Goal: Task Accomplishment & Management: Manage account settings

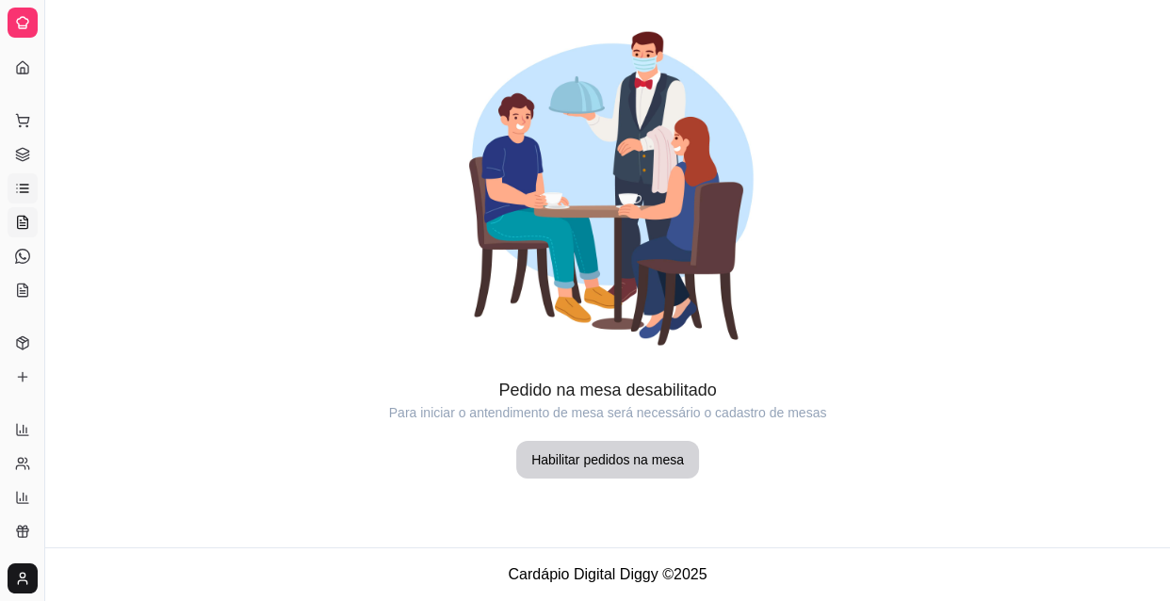
click at [30, 184] on link "Lista de Pedidos" at bounding box center [23, 188] width 30 height 30
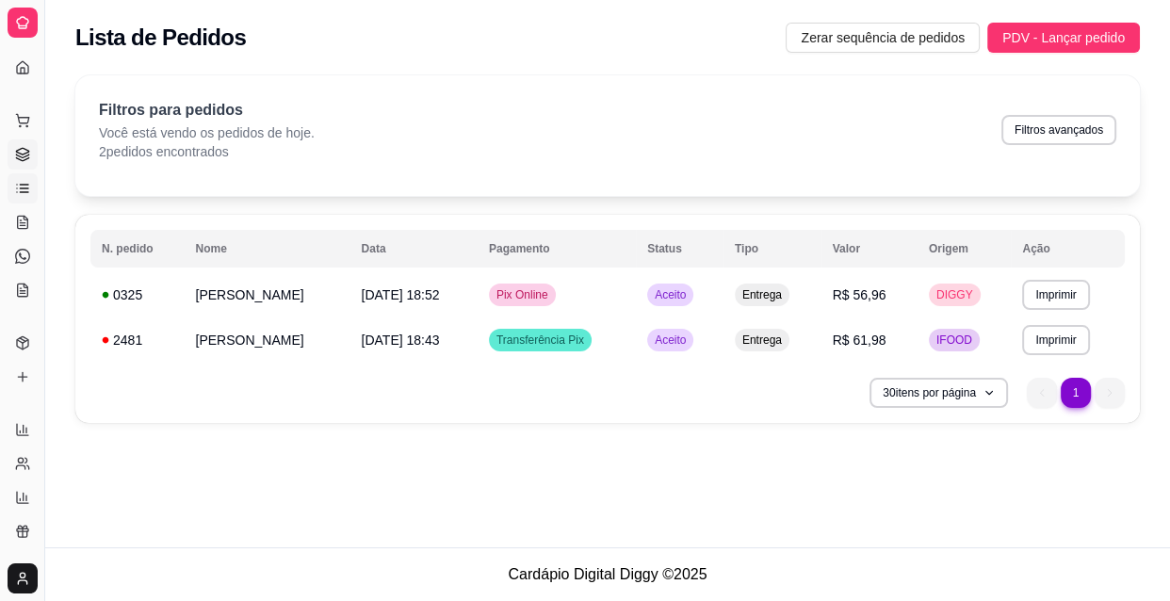
click at [33, 160] on link "Gestor de Pedidos" at bounding box center [23, 154] width 30 height 30
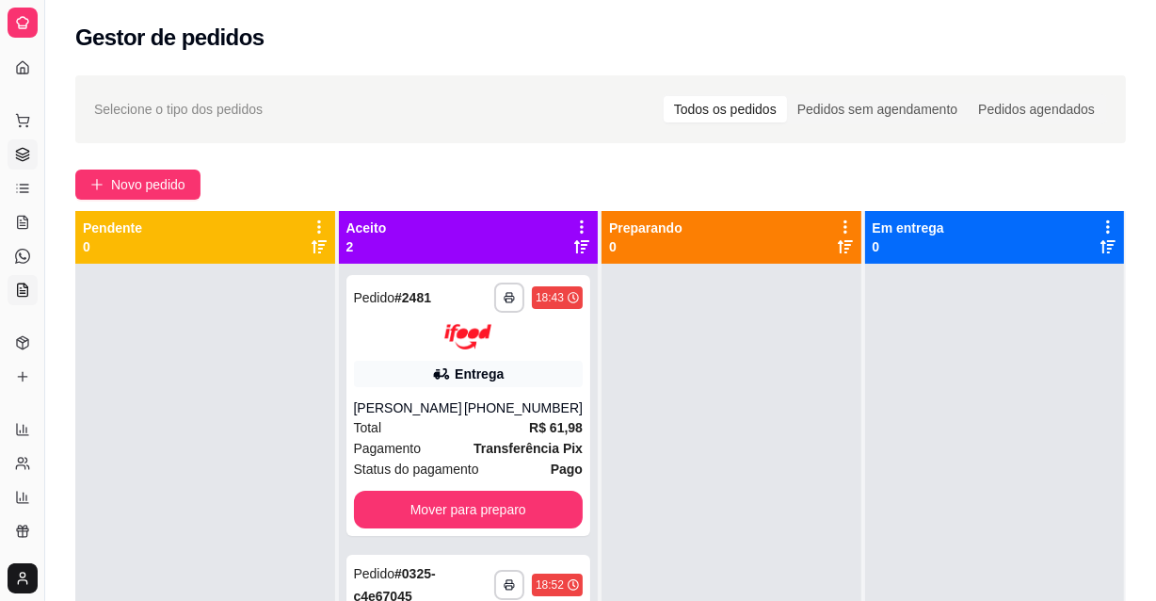
click at [8, 299] on link "KDS" at bounding box center [23, 290] width 30 height 30
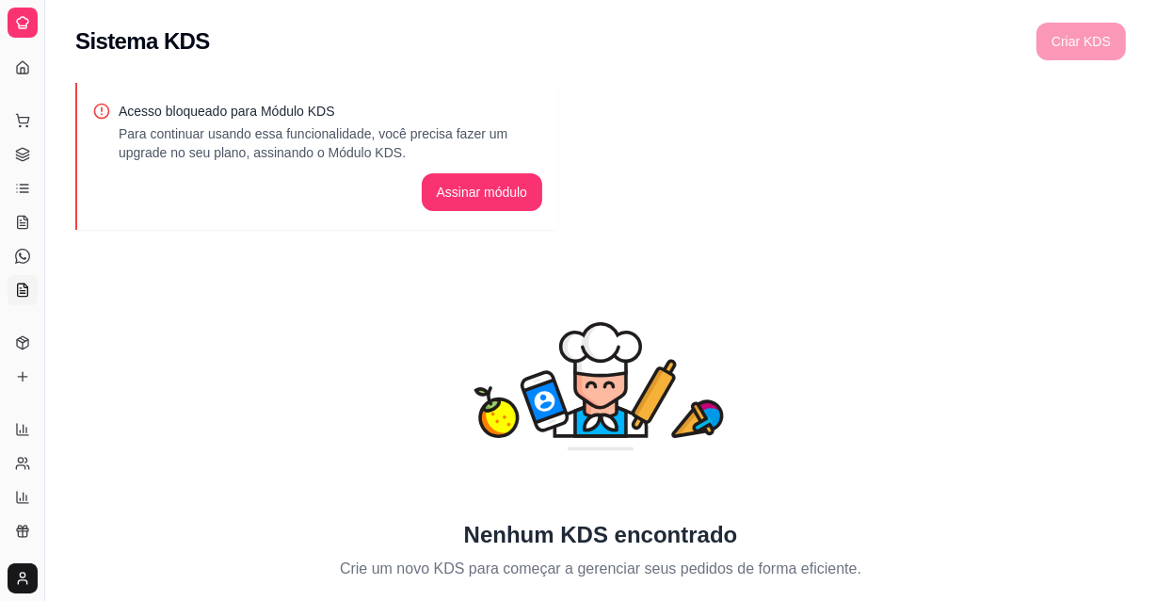
drag, startPoint x: 8, startPoint y: 299, endPoint x: 166, endPoint y: 234, distance: 170.7
click at [166, 234] on div "Acesso bloqueado para Módulo KDS Para continuar usando essa funcionalidade, voc…" at bounding box center [600, 337] width 1111 height 531
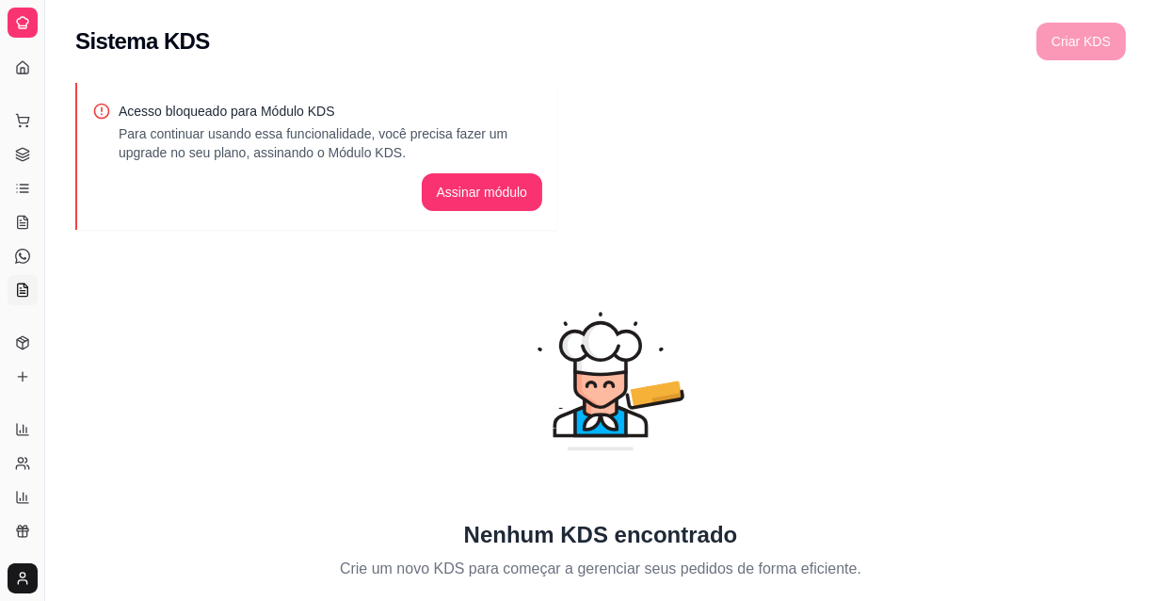
click at [24, 299] on div "Catálogo" at bounding box center [22, 313] width 29 height 30
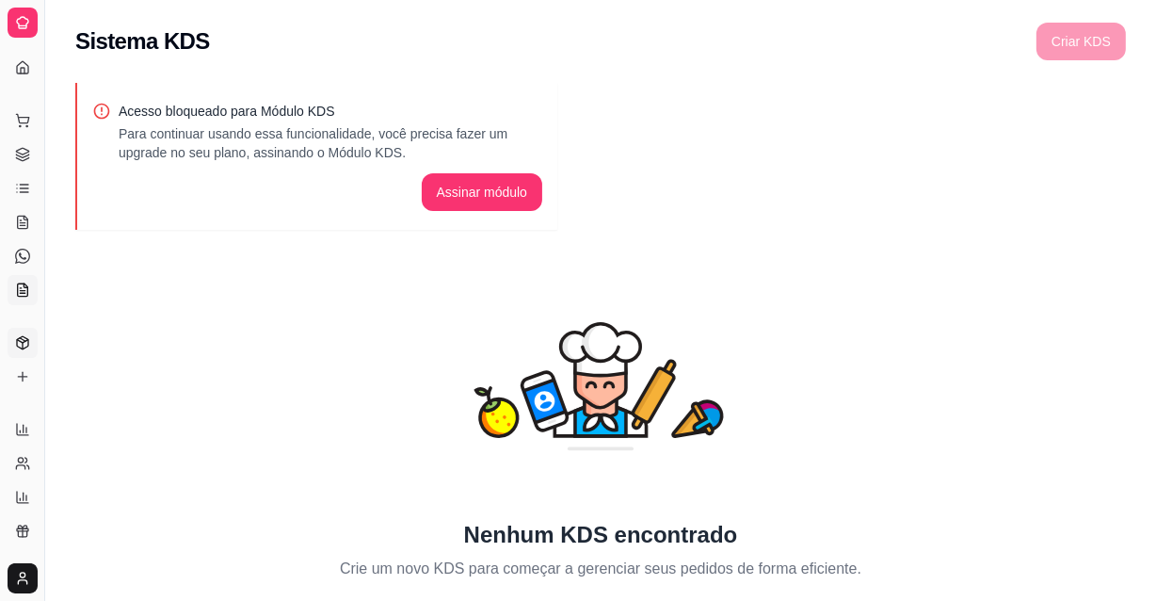
click at [16, 350] on link "Produtos" at bounding box center [23, 343] width 30 height 30
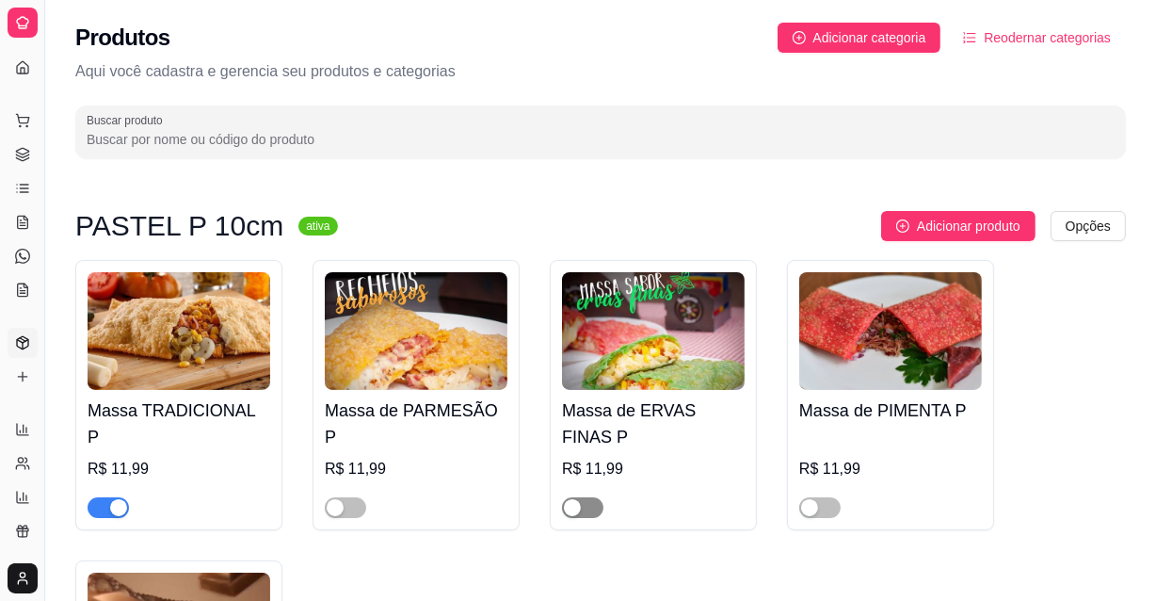
click at [587, 497] on span "button" at bounding box center [582, 507] width 41 height 21
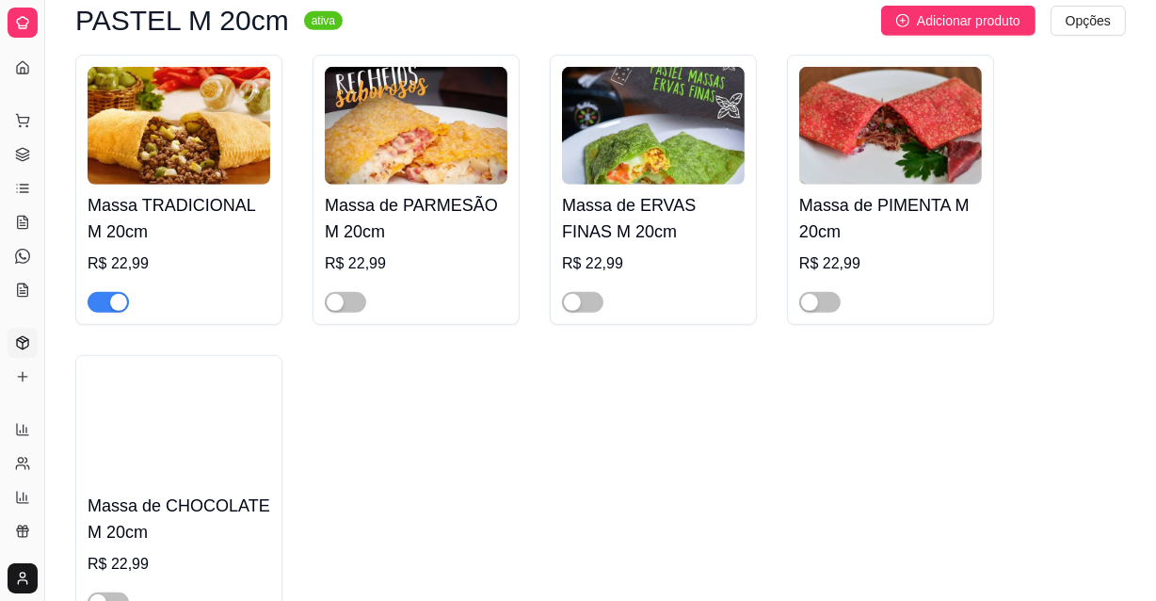
scroll to position [943, 0]
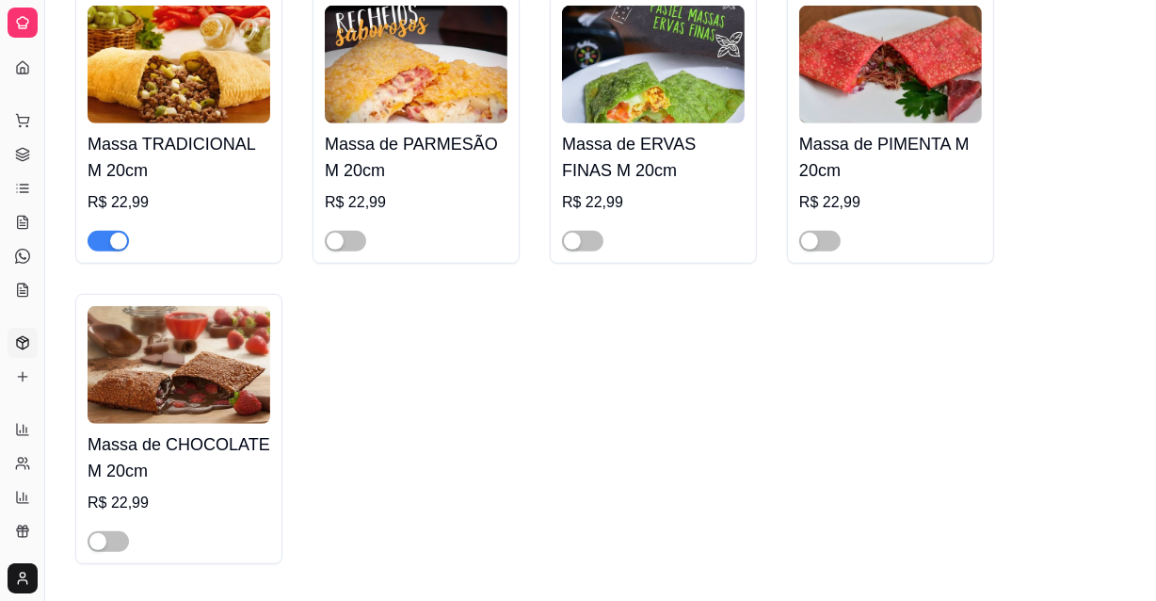
click at [609, 248] on div at bounding box center [653, 233] width 183 height 38
click at [603, 237] on div at bounding box center [653, 233] width 183 height 38
click at [574, 253] on div "Massa de ERVAS FINAS M 20cm R$ 22,99" at bounding box center [653, 128] width 207 height 270
click at [582, 239] on button "button" at bounding box center [582, 241] width 41 height 21
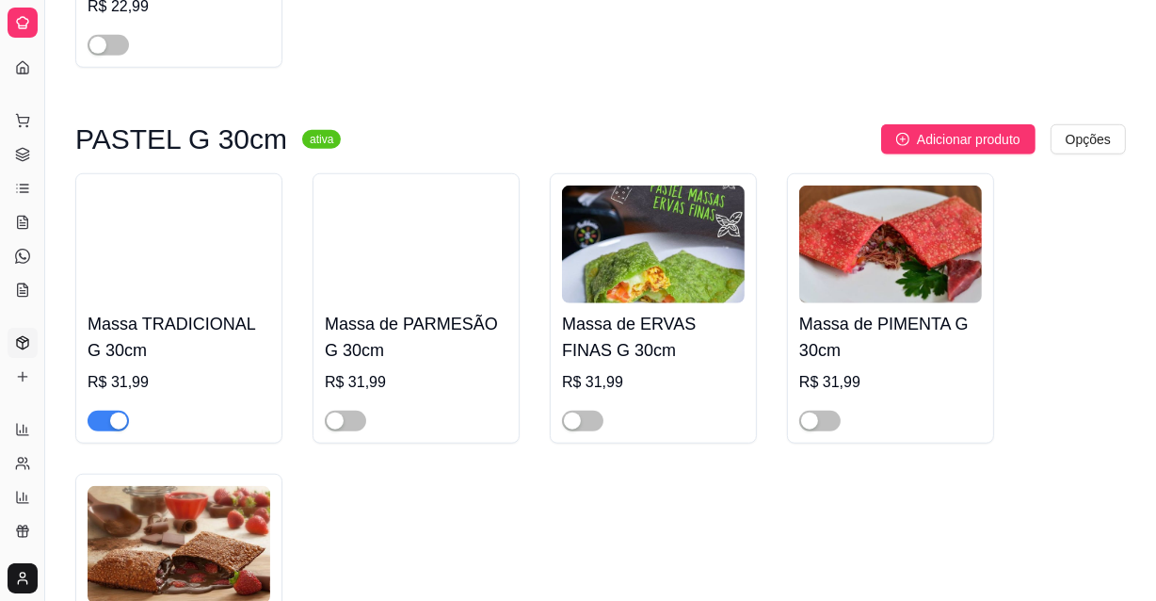
scroll to position [1411, 0]
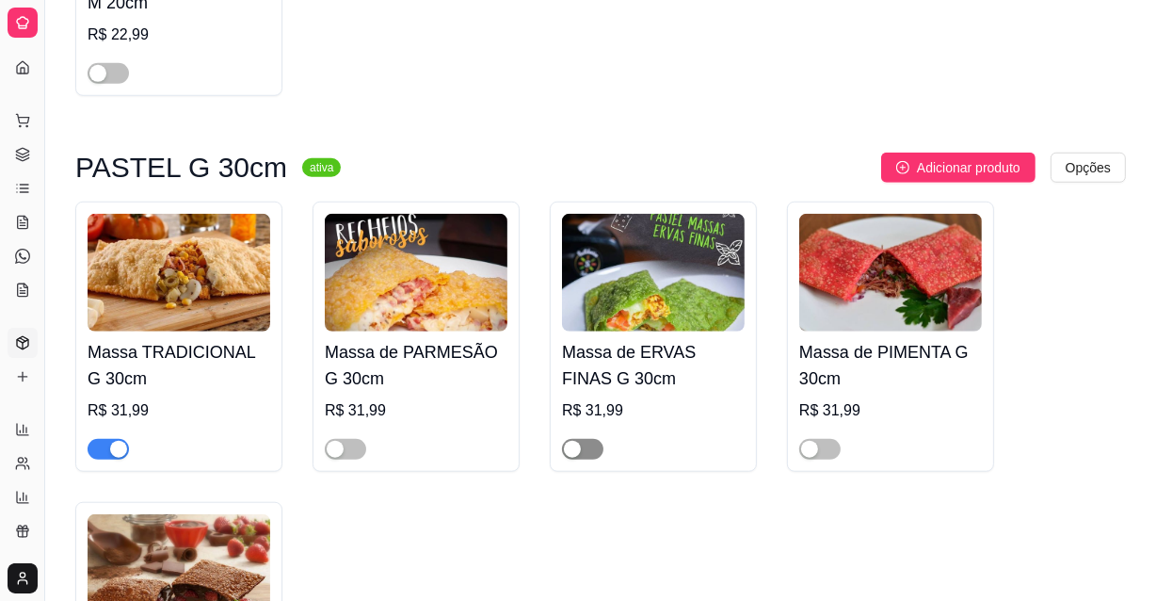
click at [576, 450] on div "button" at bounding box center [572, 449] width 17 height 17
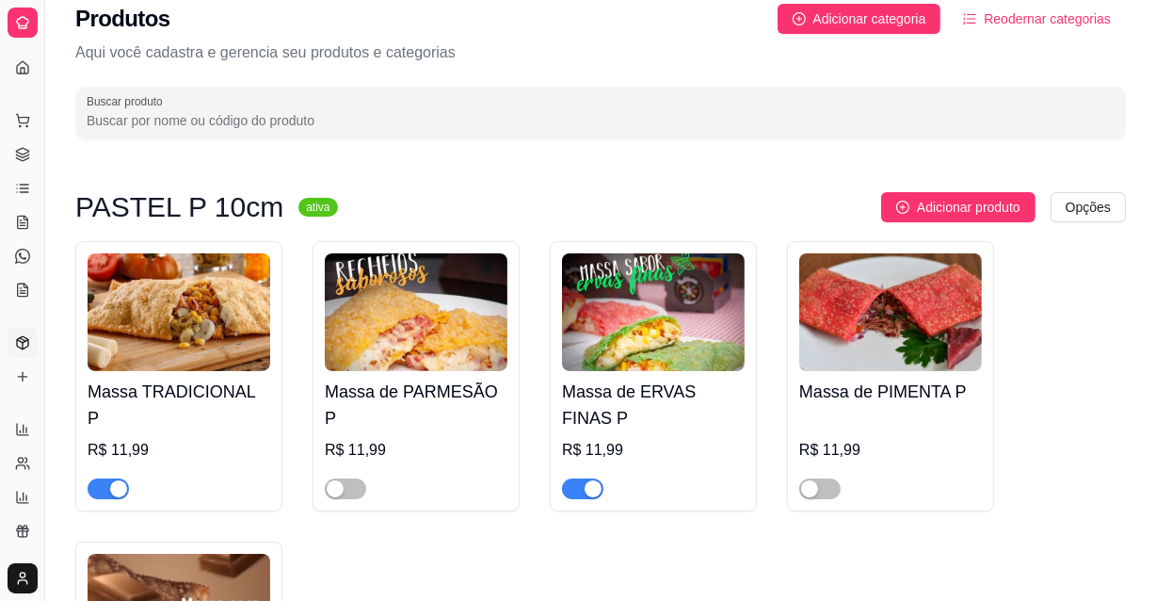
scroll to position [0, 0]
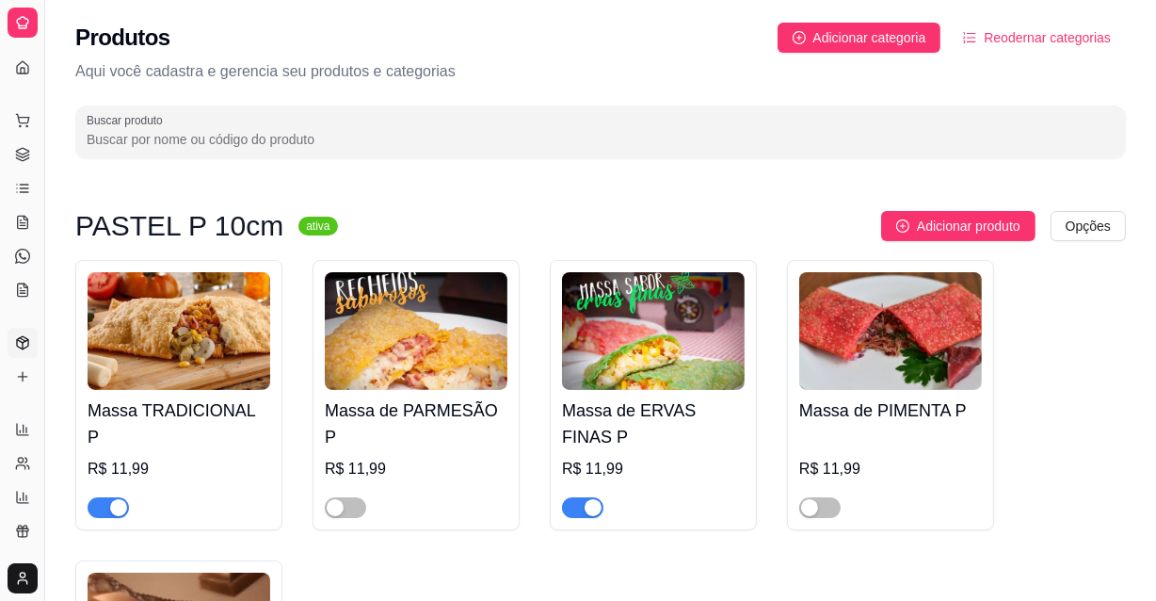
click at [20, 78] on div "Dia a dia" at bounding box center [22, 90] width 29 height 30
click at [20, 75] on div "Dia a dia" at bounding box center [22, 90] width 29 height 30
click at [33, 73] on link "Dashboard" at bounding box center [23, 68] width 30 height 30
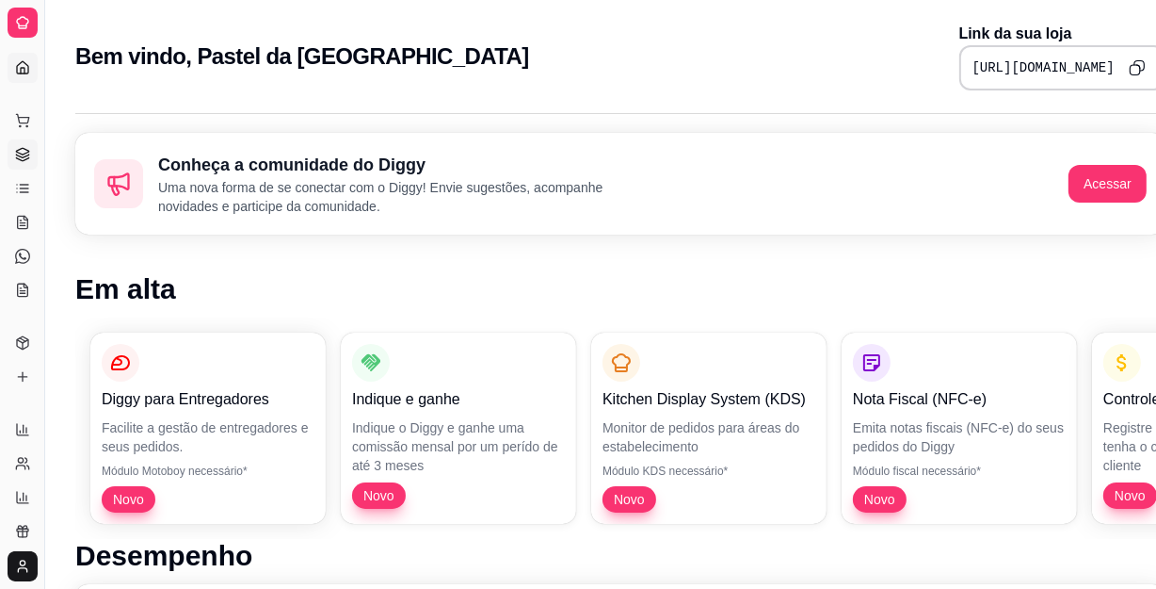
click at [25, 162] on link "Gestor de Pedidos" at bounding box center [23, 154] width 30 height 30
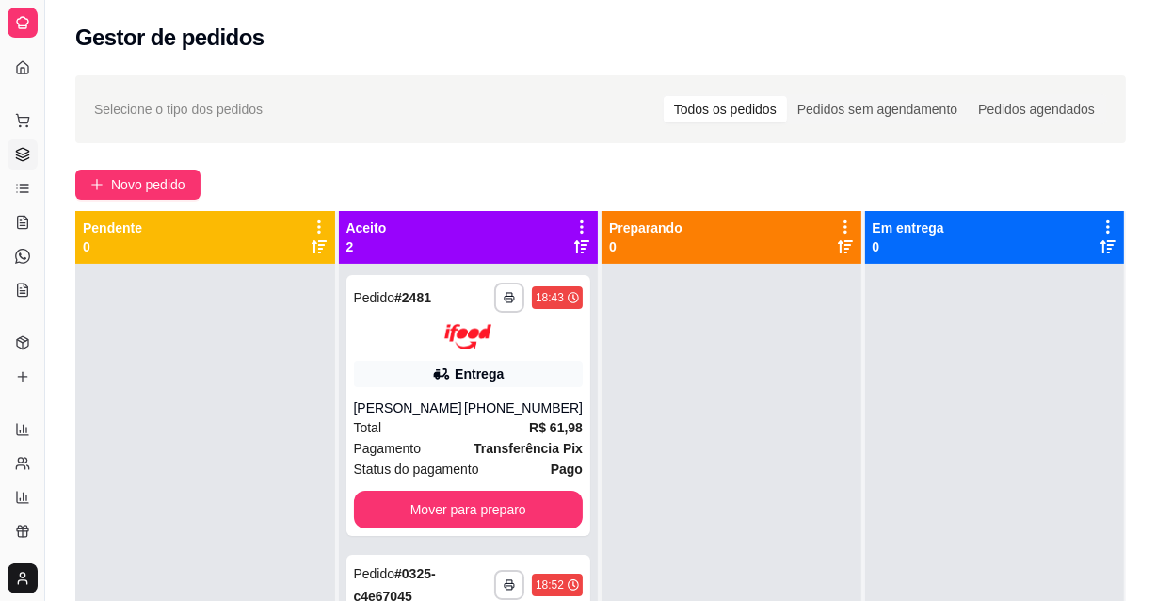
drag, startPoint x: 40, startPoint y: 163, endPoint x: 60, endPoint y: 163, distance: 20.7
click at [60, 163] on div "Diggy Sistema de Gestão P Pastel da Pra ... Loja aberta Plano Essencial até 19/…" at bounding box center [578, 444] width 1156 height 888
drag, startPoint x: 47, startPoint y: 137, endPoint x: 60, endPoint y: 133, distance: 13.7
click at [60, 133] on div "Diggy Sistema de Gestão P Pastel da Pra ... Loja aberta Plano Essencial até 19/…" at bounding box center [578, 444] width 1156 height 888
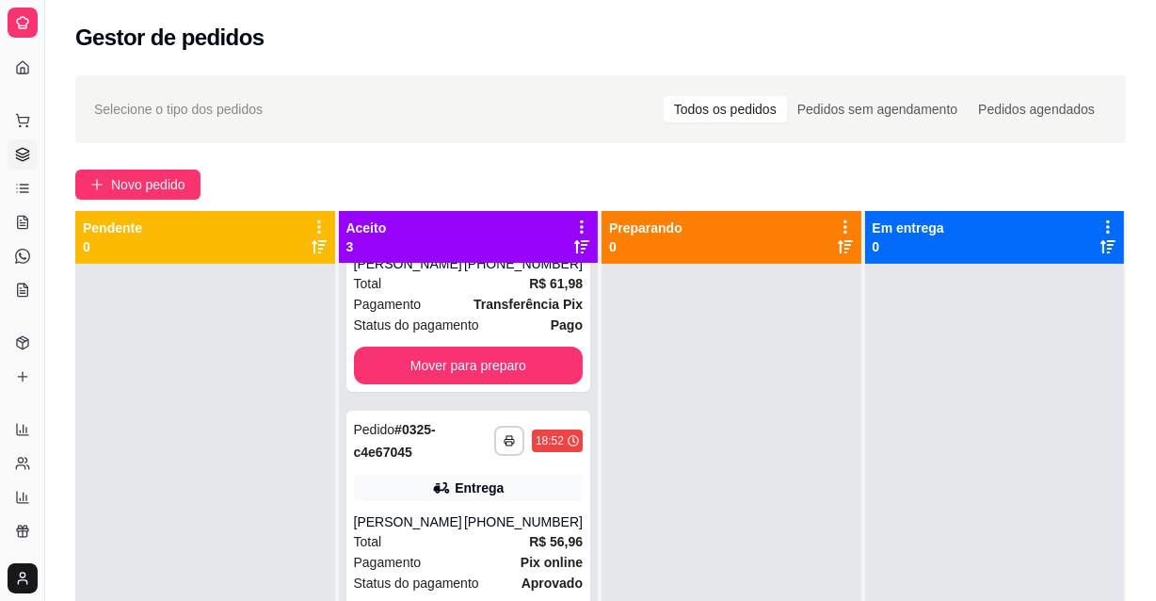
drag, startPoint x: 584, startPoint y: 346, endPoint x: 591, endPoint y: 432, distance: 87.0
click at [592, 436] on div "**********" at bounding box center [470, 538] width 262 height 654
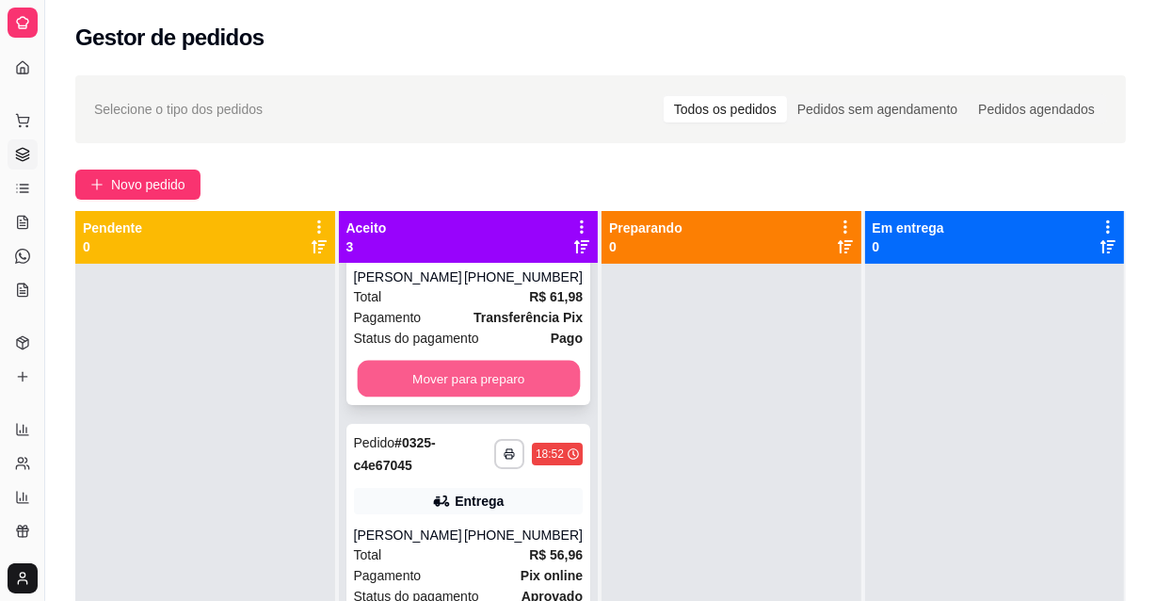
click at [537, 395] on button "Mover para preparo" at bounding box center [468, 378] width 222 height 37
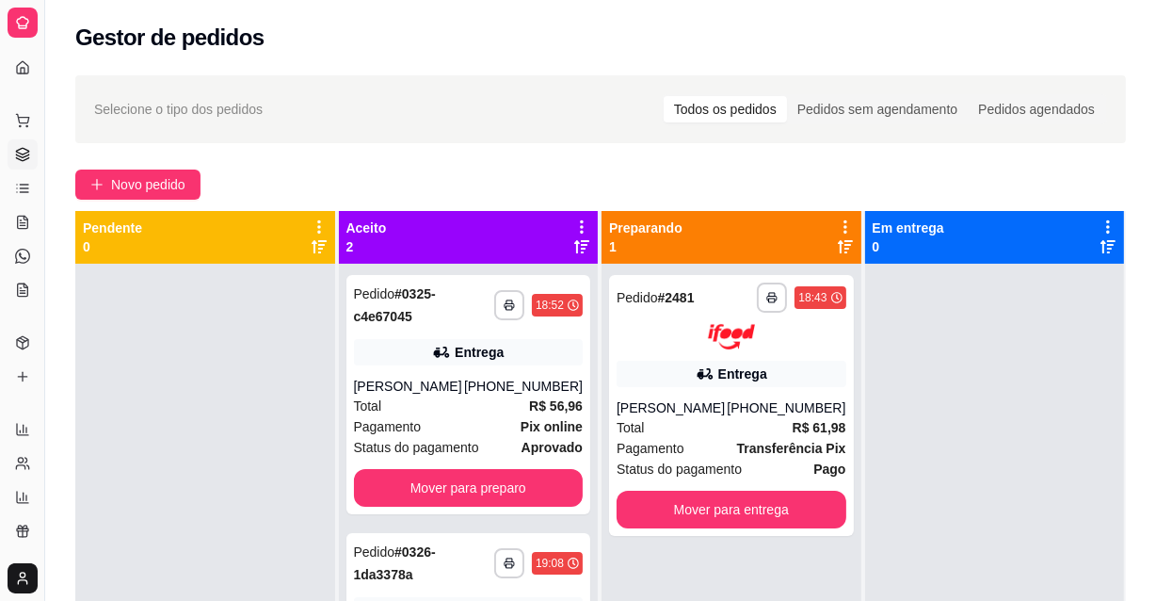
scroll to position [0, 0]
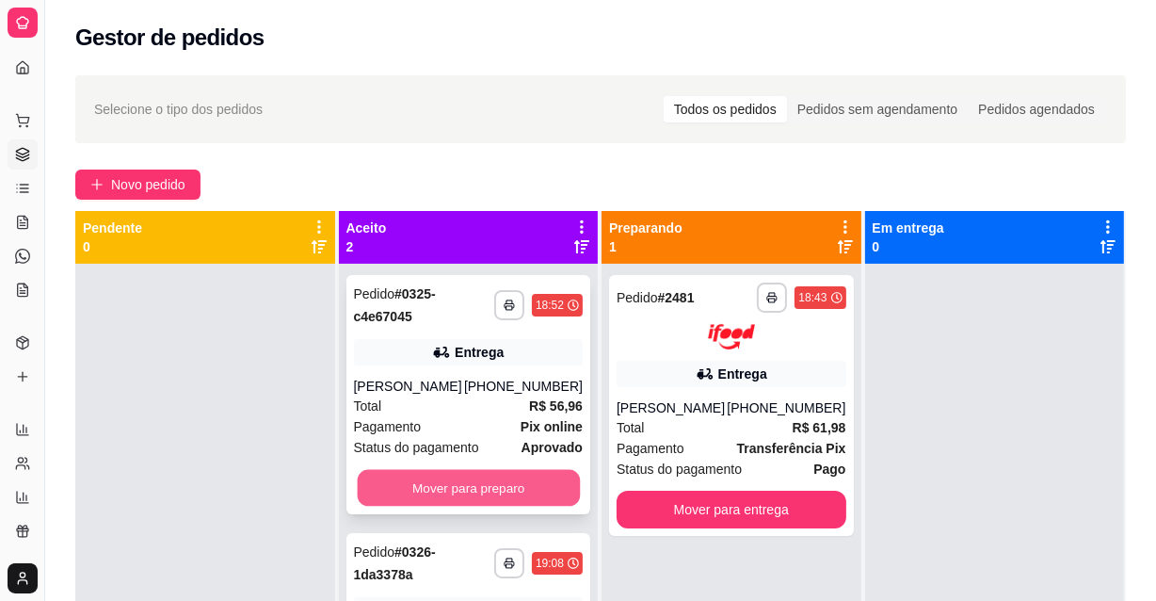
click at [497, 492] on button "Mover para preparo" at bounding box center [468, 488] width 222 height 37
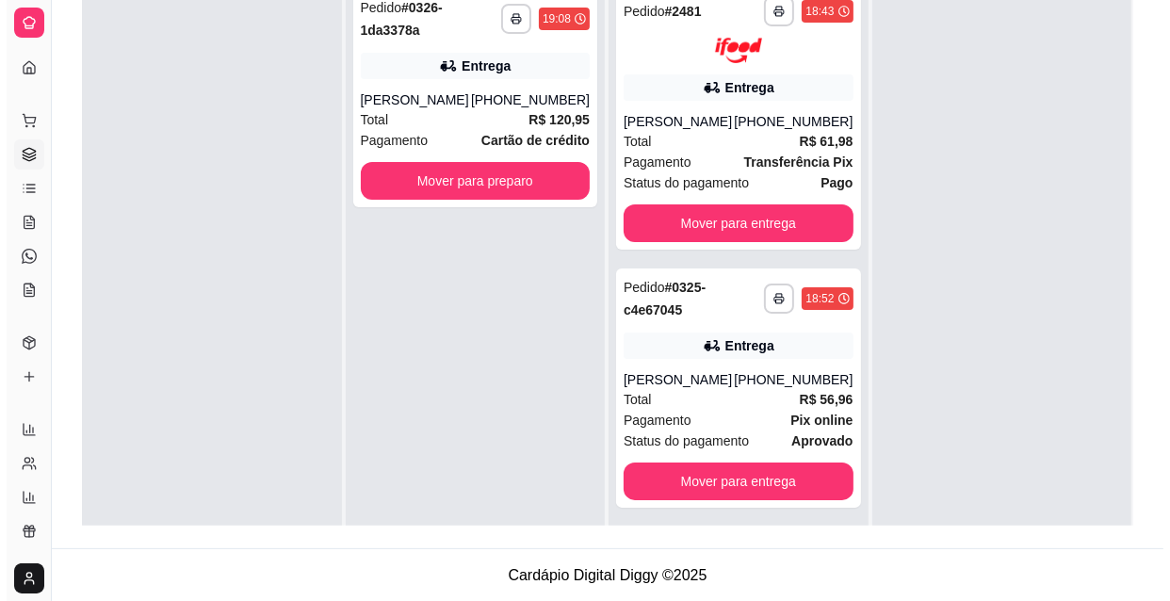
scroll to position [226, 0]
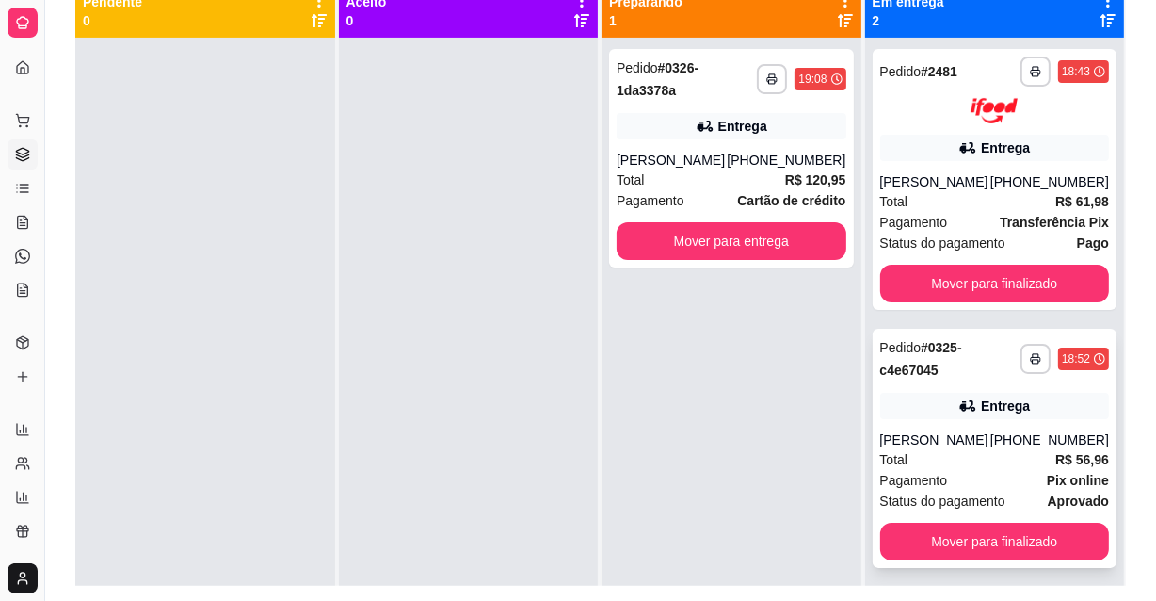
click at [1004, 470] on div "Total R$ 56,96" at bounding box center [995, 459] width 230 height 21
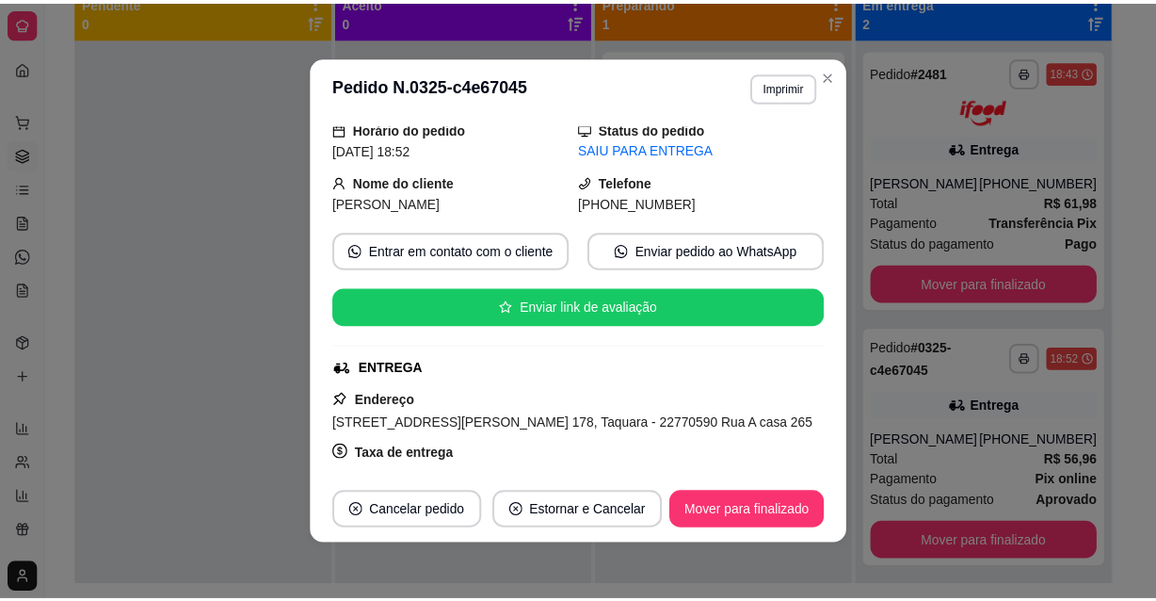
scroll to position [198, 0]
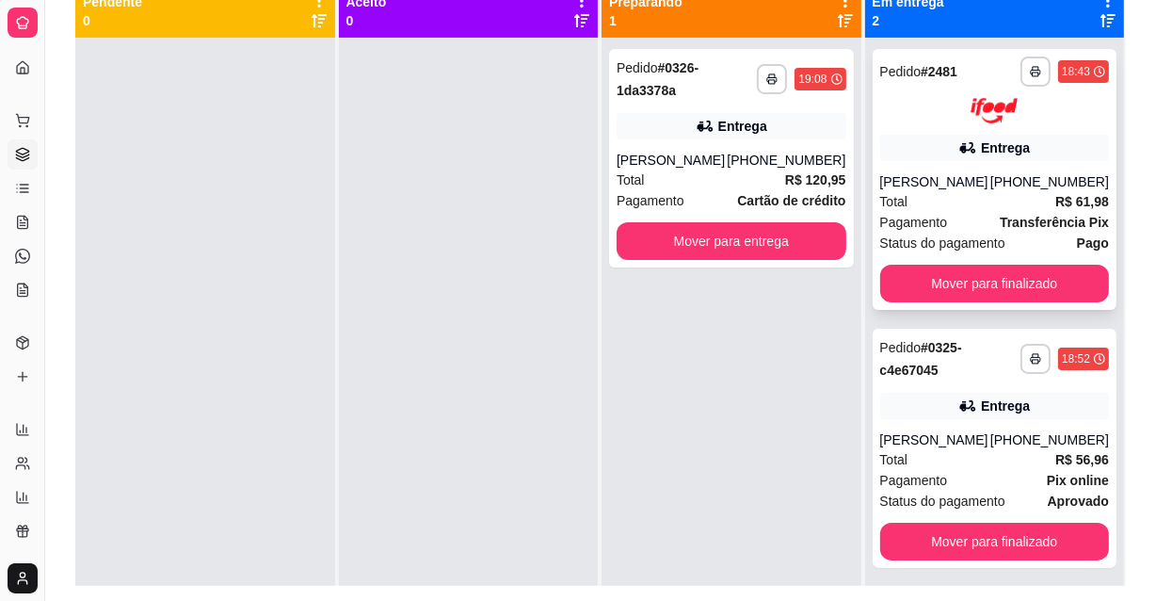
drag, startPoint x: 986, startPoint y: 160, endPoint x: 991, endPoint y: 226, distance: 66.1
click at [986, 162] on div "**********" at bounding box center [995, 179] width 245 height 261
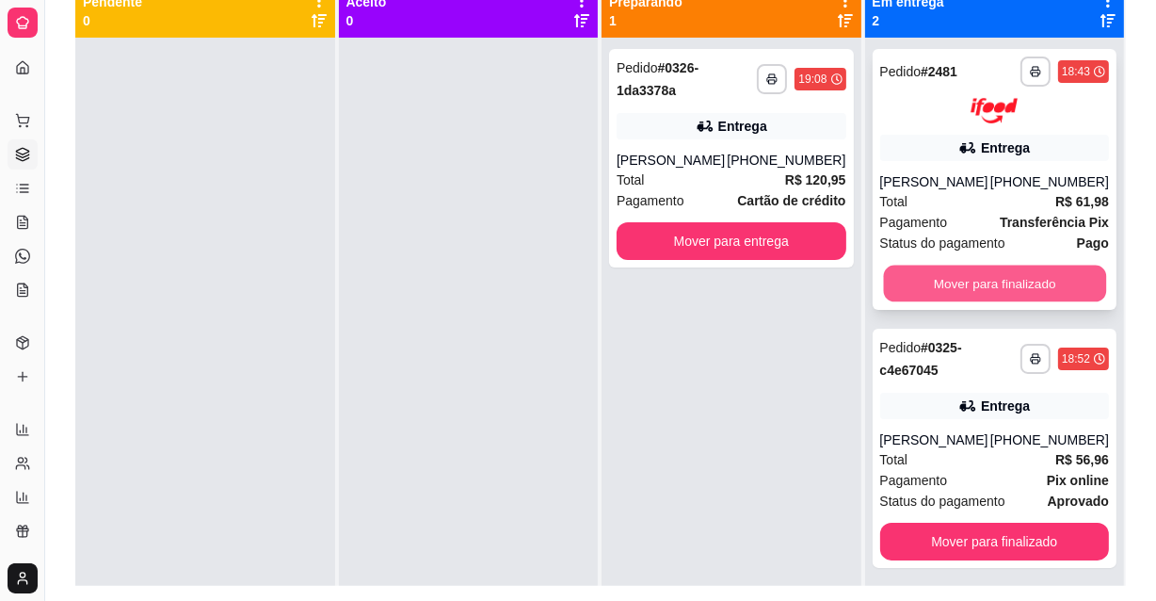
click at [998, 294] on button "Mover para finalizado" at bounding box center [994, 283] width 222 height 37
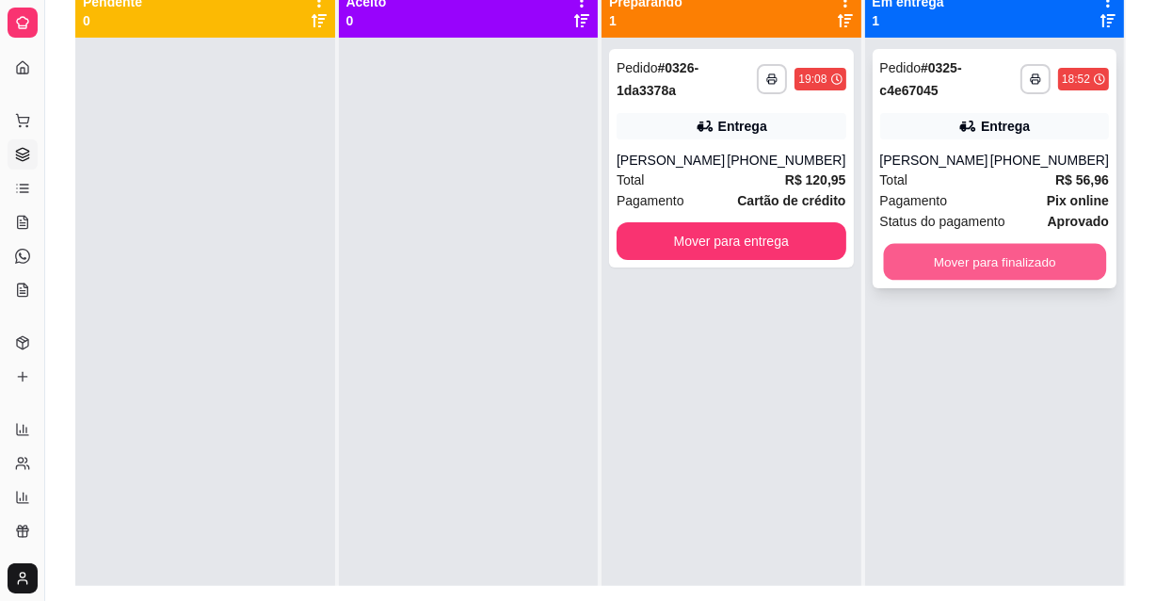
click at [1010, 255] on button "Mover para finalizado" at bounding box center [994, 262] width 222 height 37
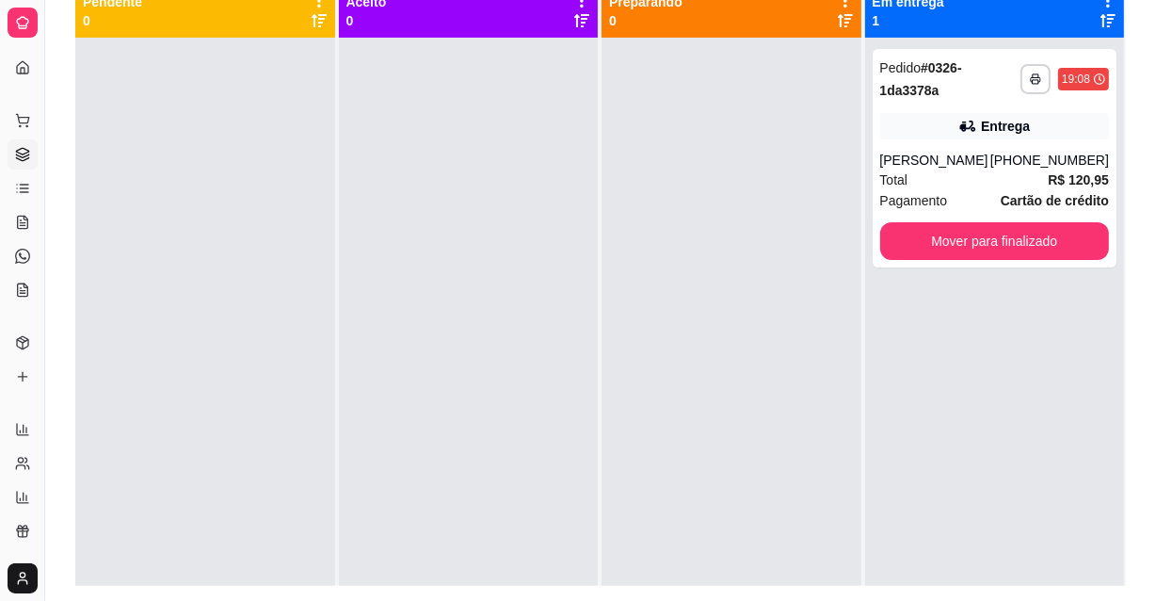
drag, startPoint x: 40, startPoint y: 72, endPoint x: 57, endPoint y: 73, distance: 17.0
click at [57, 73] on div "Diggy Sistema de Gestão P Pastel da Pra ... Loja aberta Plano Essencial até 19/…" at bounding box center [578, 218] width 1156 height 888
click at [57, 73] on div "**********" at bounding box center [600, 223] width 1111 height 770
click at [30, 34] on div at bounding box center [23, 23] width 30 height 30
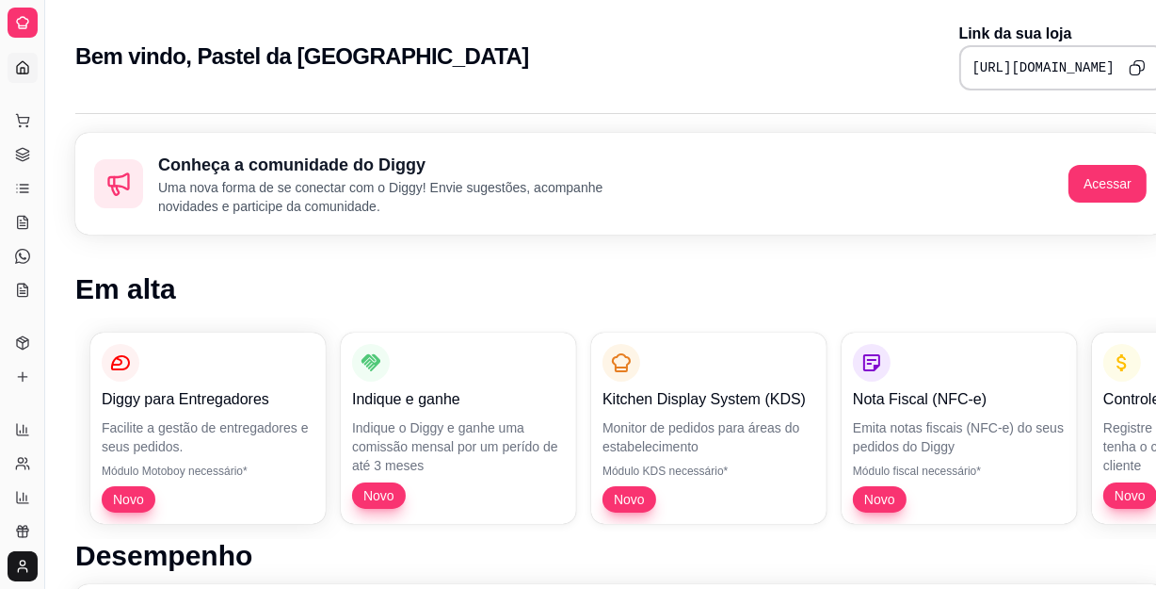
drag, startPoint x: 41, startPoint y: 111, endPoint x: 56, endPoint y: 110, distance: 14.2
click at [48, 105] on button "Toggle Sidebar" at bounding box center [44, 294] width 15 height 589
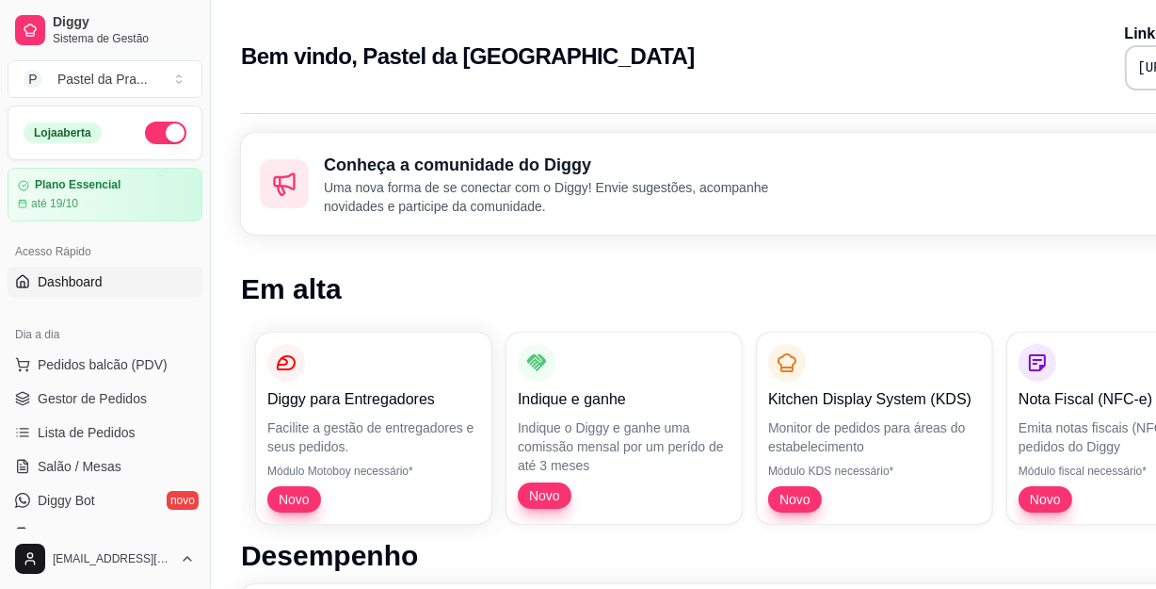
drag, startPoint x: 202, startPoint y: 233, endPoint x: 159, endPoint y: 413, distance: 185.9
click at [153, 437] on div "Diggy Sistema de Gestão P Pastel da Pra ... Loja aberta Plano Essencial até 19/…" at bounding box center [105, 294] width 210 height 589
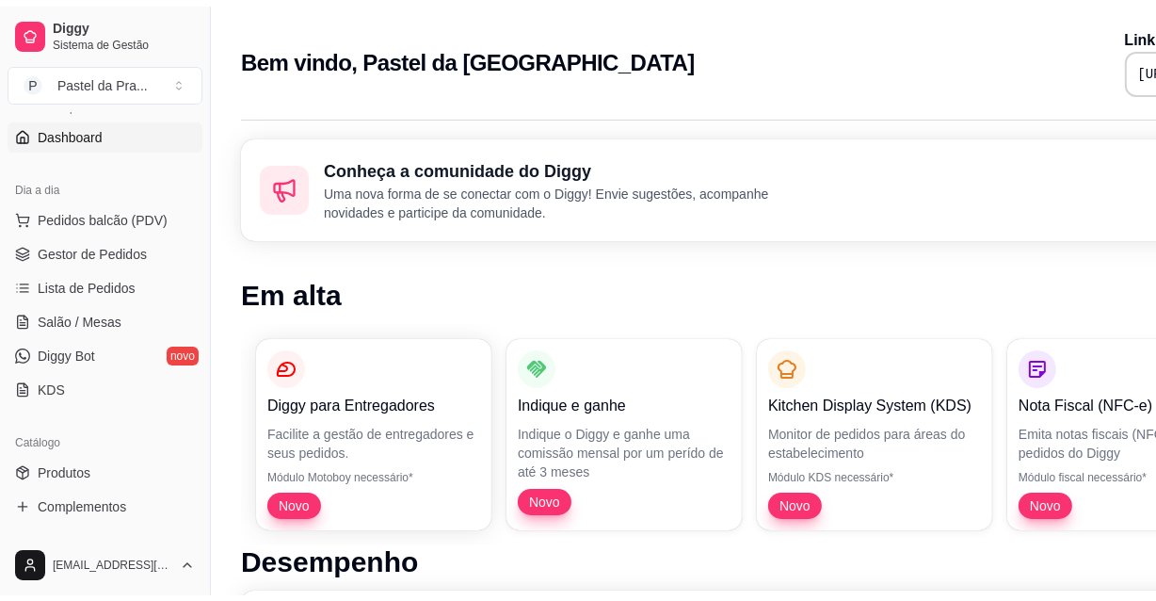
scroll to position [137, 0]
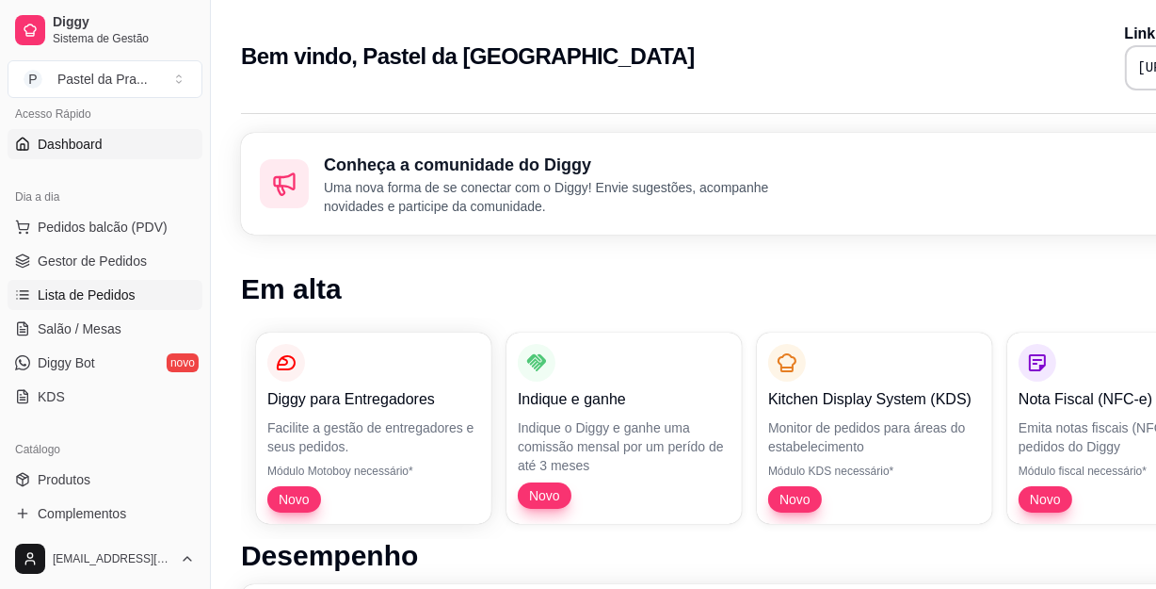
drag, startPoint x: 198, startPoint y: 254, endPoint x: 186, endPoint y: 301, distance: 48.7
click at [186, 301] on link "Lista de Pedidos" at bounding box center [105, 295] width 195 height 30
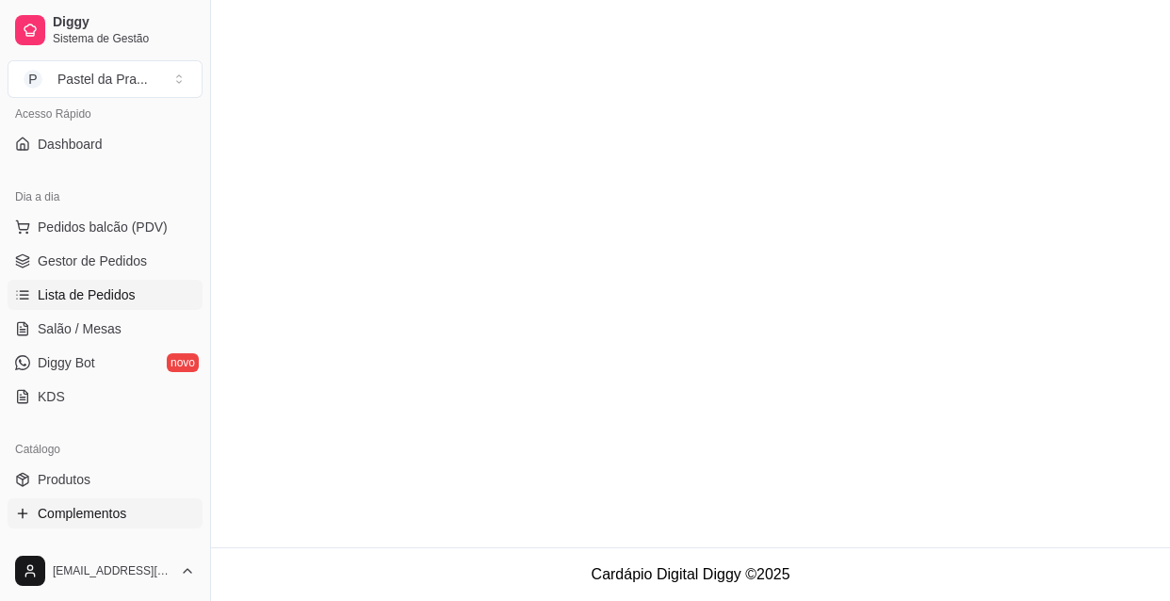
click at [39, 509] on span "Complementos" at bounding box center [82, 513] width 89 height 19
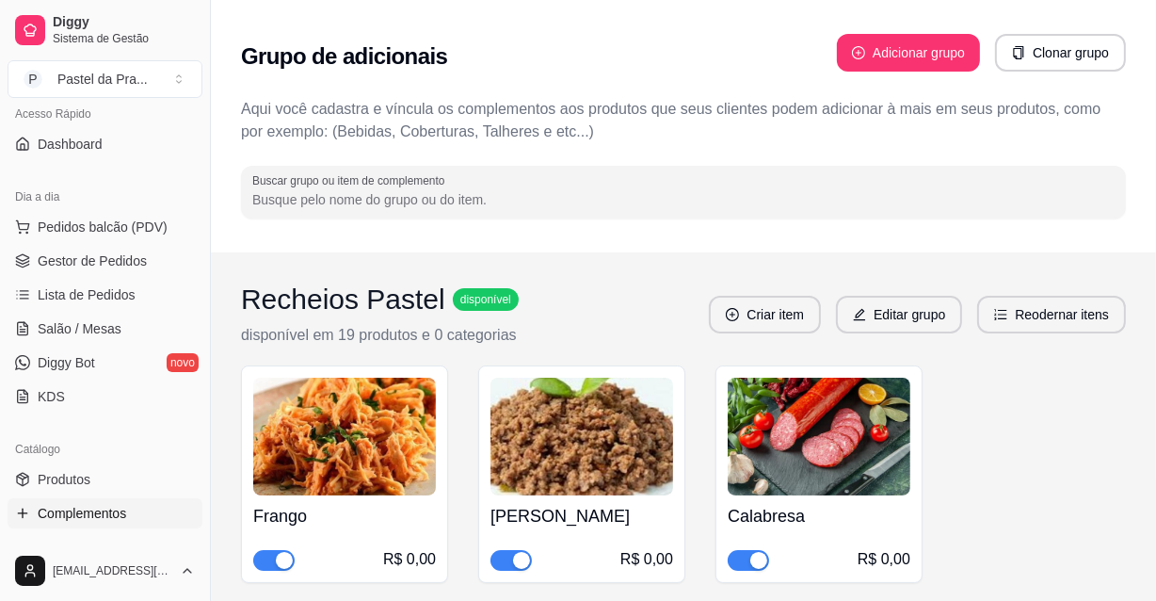
click at [276, 563] on div "button" at bounding box center [284, 560] width 17 height 17
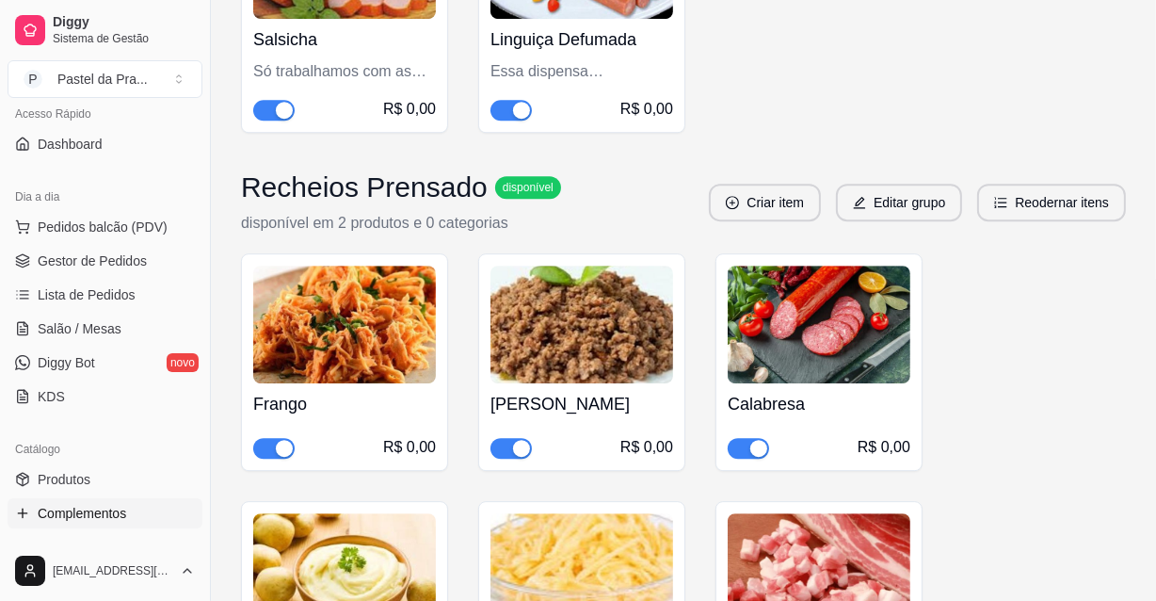
scroll to position [5225, 0]
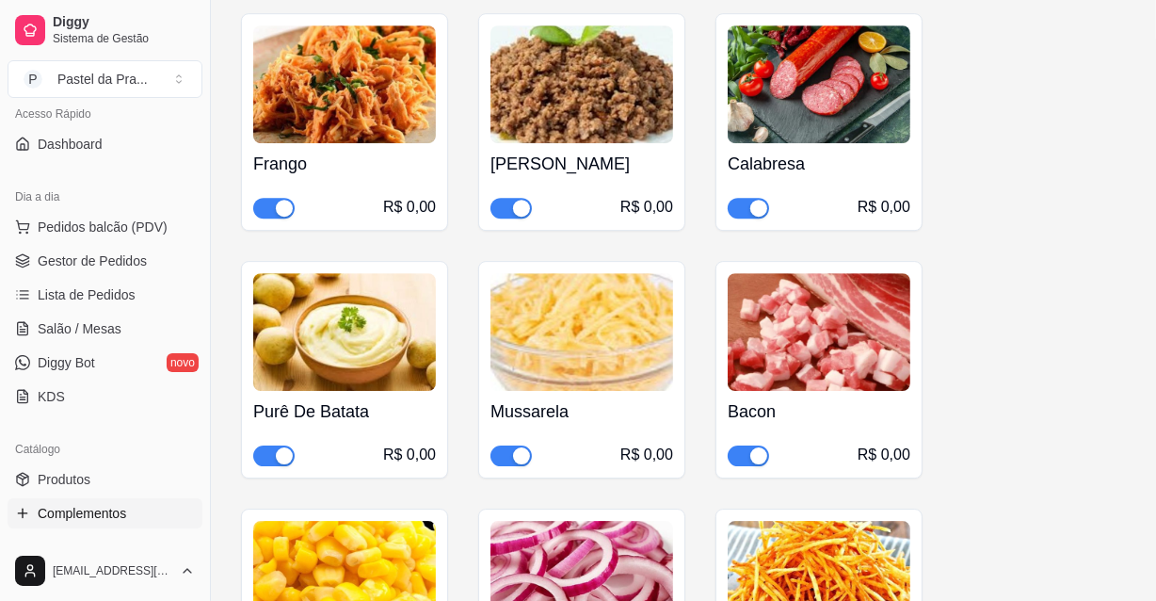
click at [272, 212] on span "button" at bounding box center [273, 208] width 41 height 21
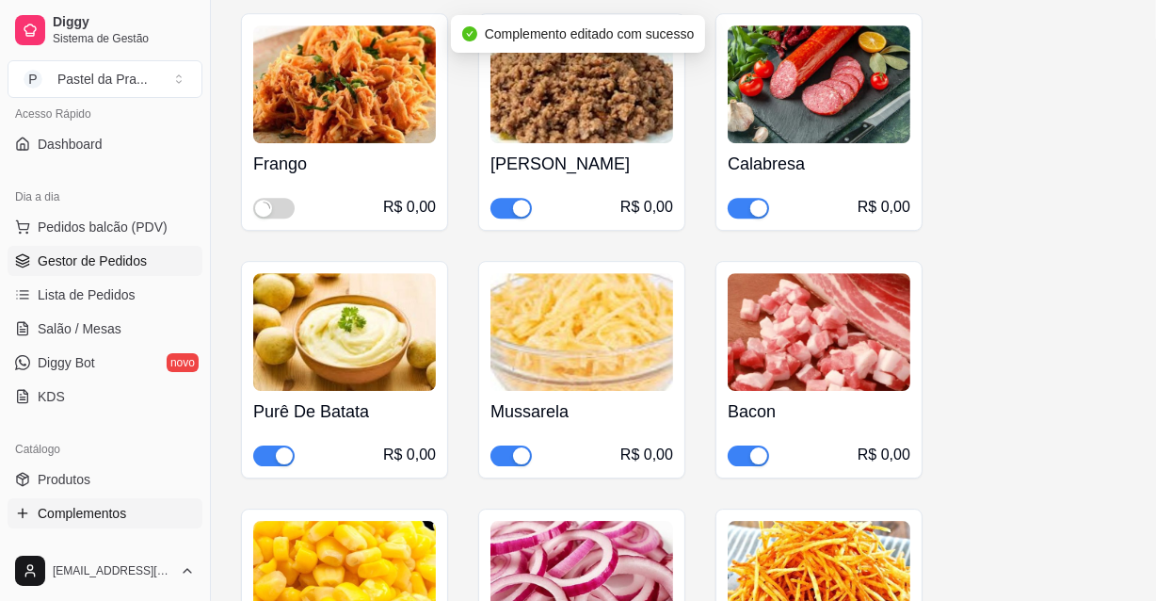
click at [96, 254] on span "Gestor de Pedidos" at bounding box center [92, 260] width 109 height 19
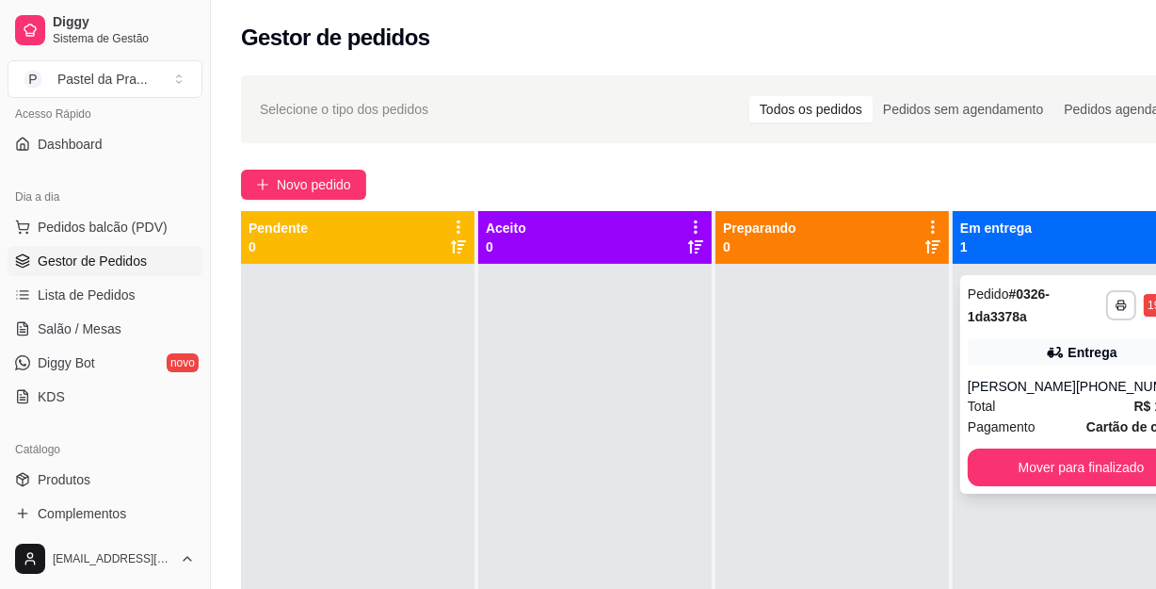
click at [1095, 375] on div "**********" at bounding box center [1082, 384] width 242 height 218
click at [1067, 377] on div "[PERSON_NAME]" at bounding box center [1022, 386] width 108 height 19
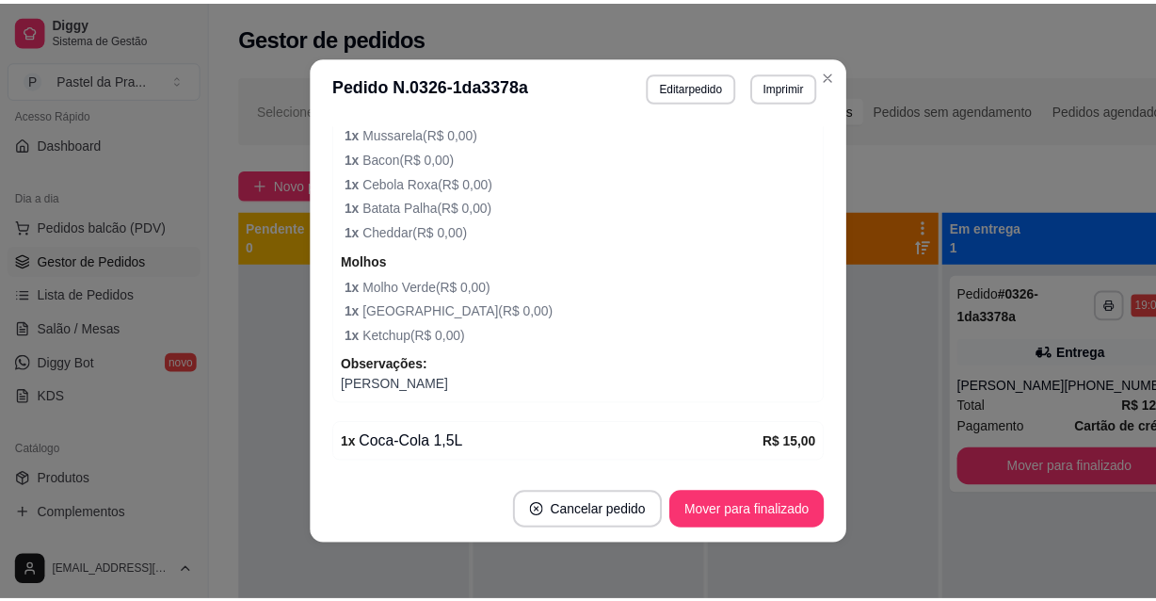
scroll to position [2148, 0]
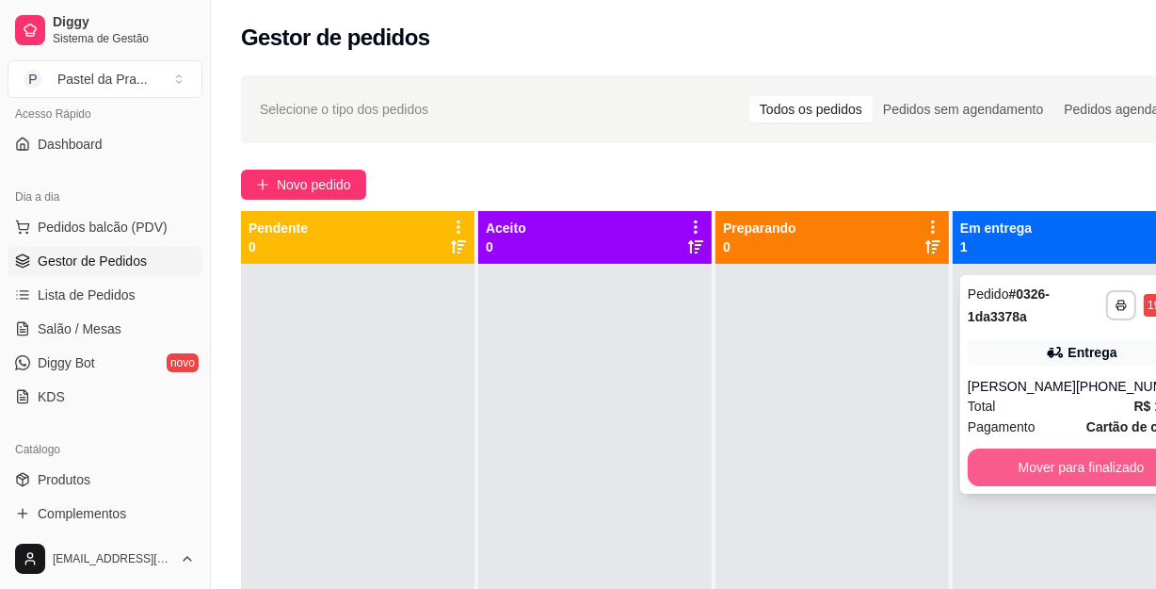
click at [1025, 468] on button "Mover para finalizado" at bounding box center [1081, 467] width 227 height 38
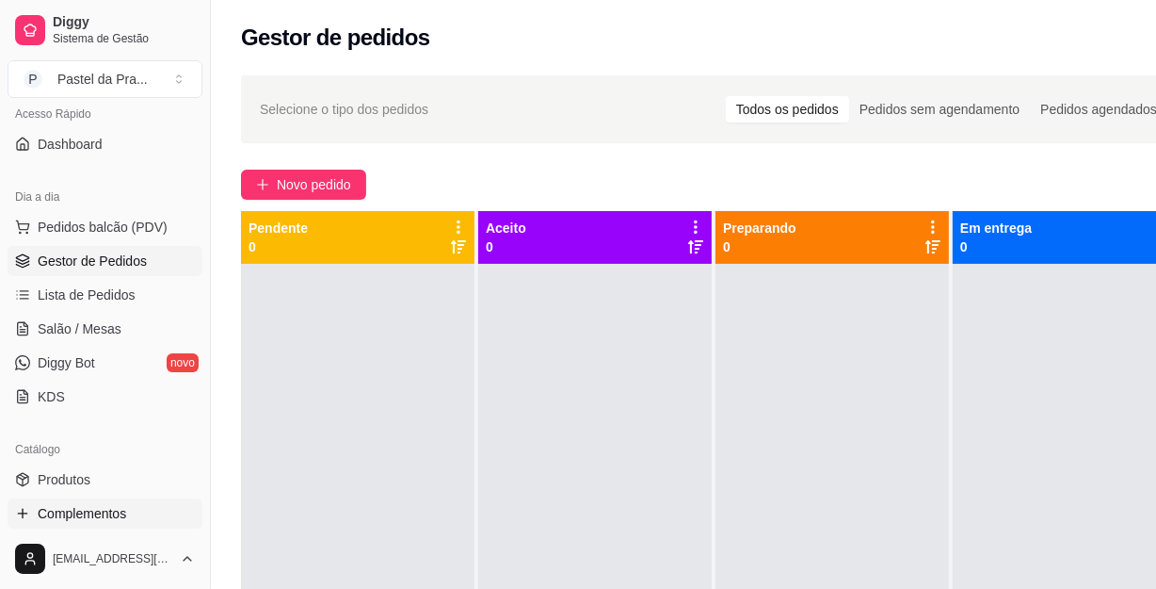
click at [51, 516] on span "Complementos" at bounding box center [82, 513] width 89 height 19
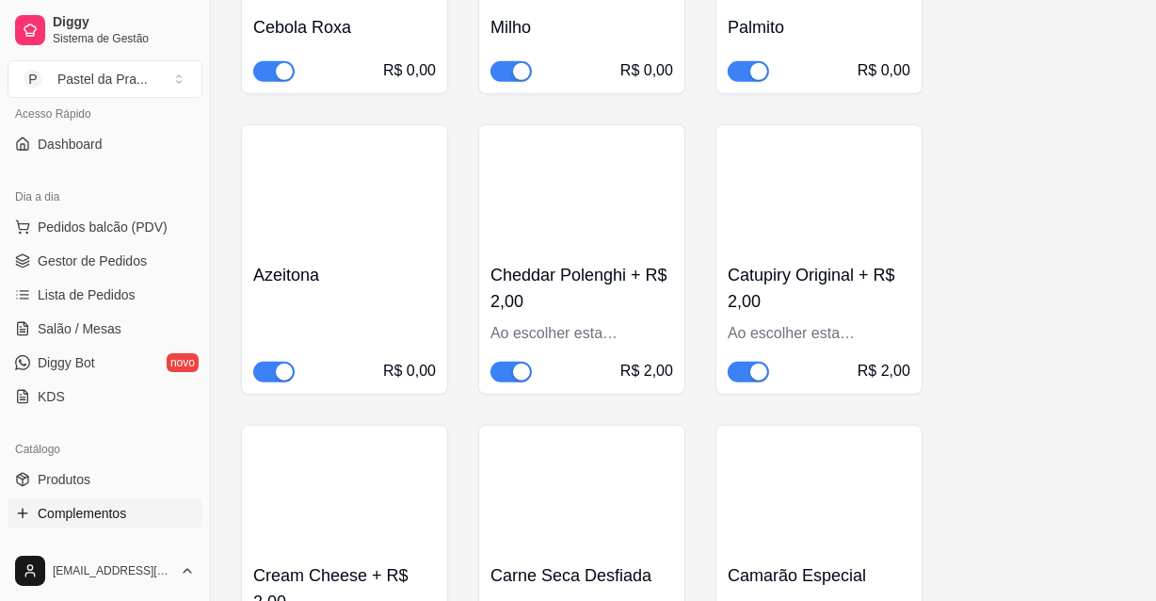
scroll to position [1323, 0]
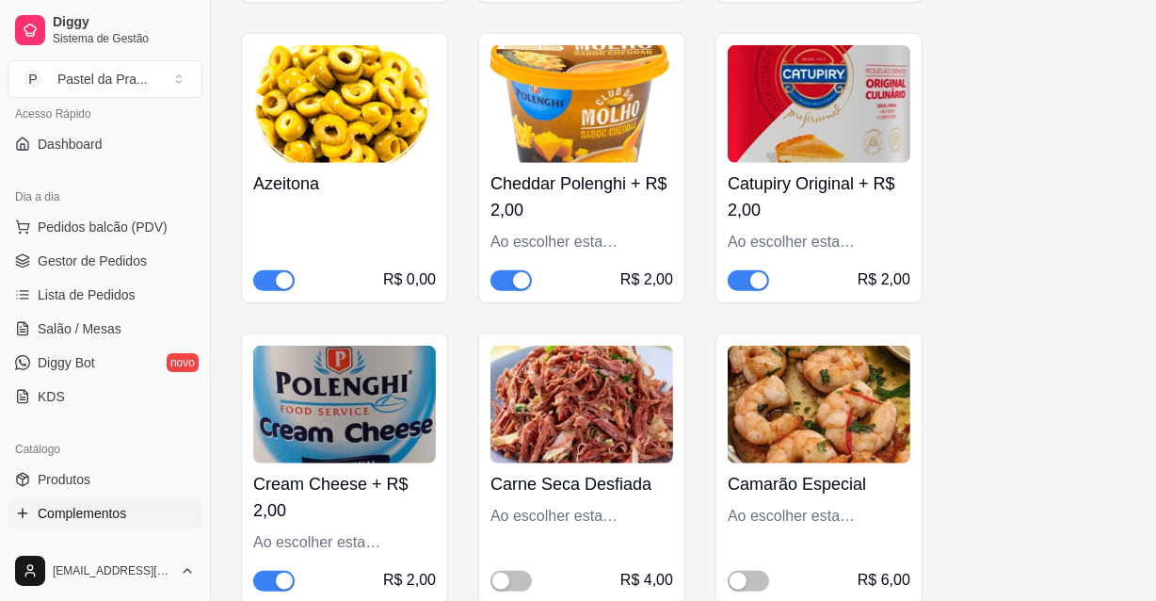
click at [524, 270] on span "button" at bounding box center [511, 280] width 41 height 21
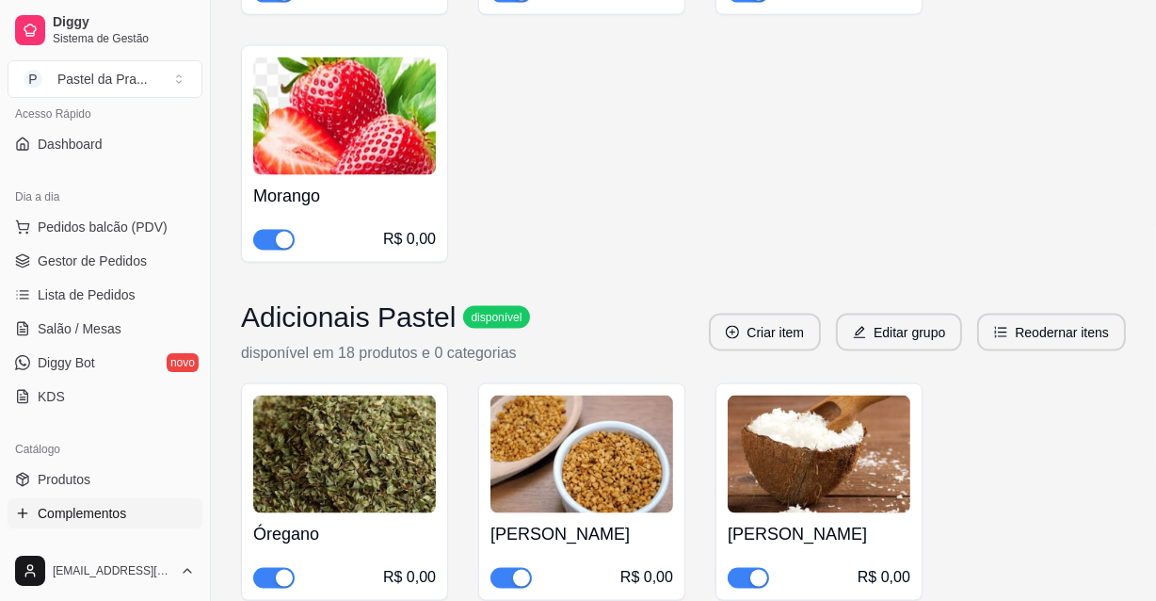
scroll to position [2750, 0]
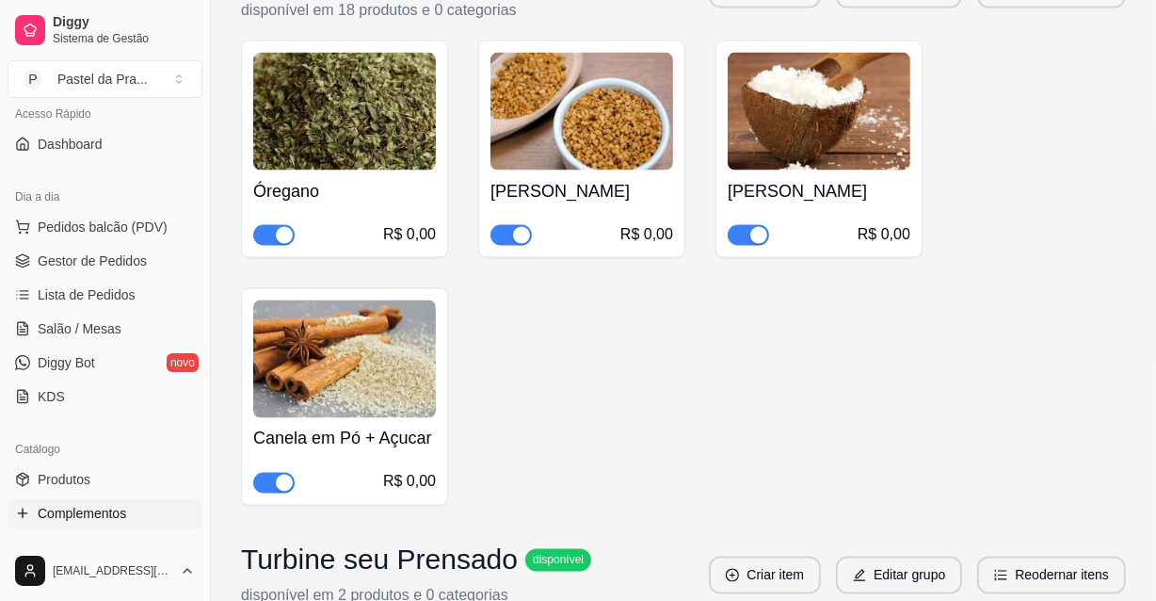
drag, startPoint x: 1168, startPoint y: 129, endPoint x: 1146, endPoint y: 219, distance: 93.0
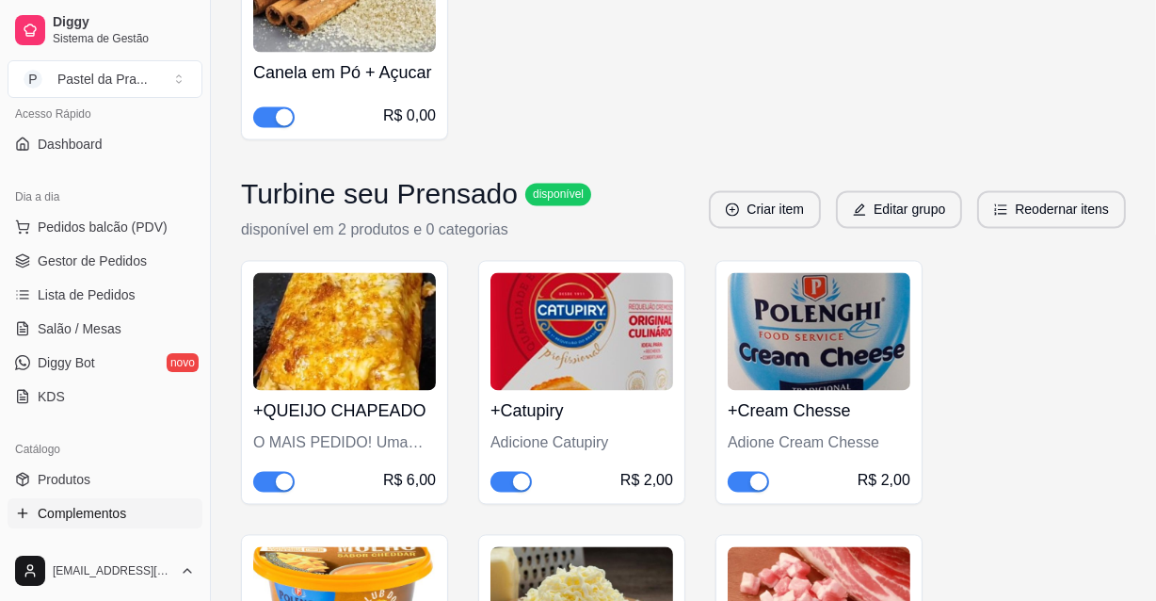
scroll to position [3582, 0]
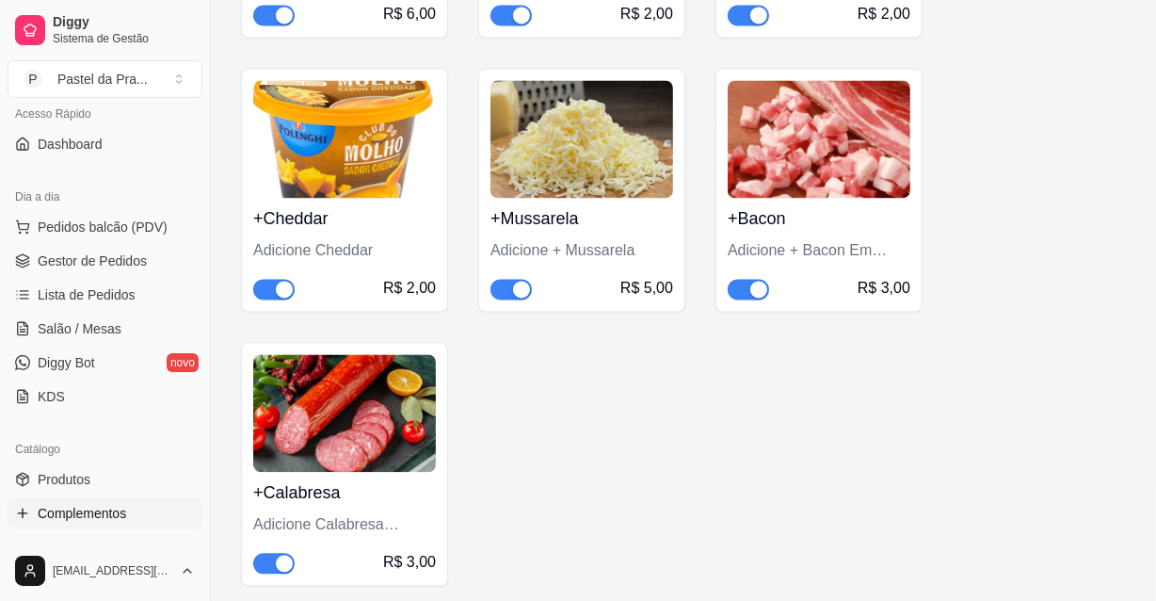
click at [273, 293] on span "button" at bounding box center [273, 289] width 41 height 21
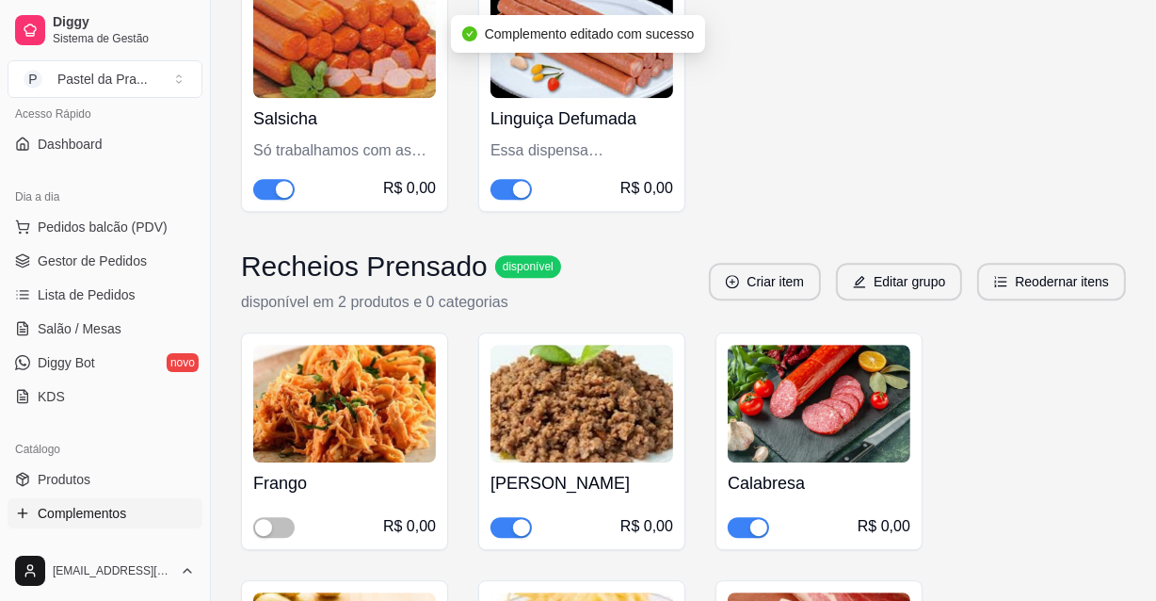
scroll to position [5169, 0]
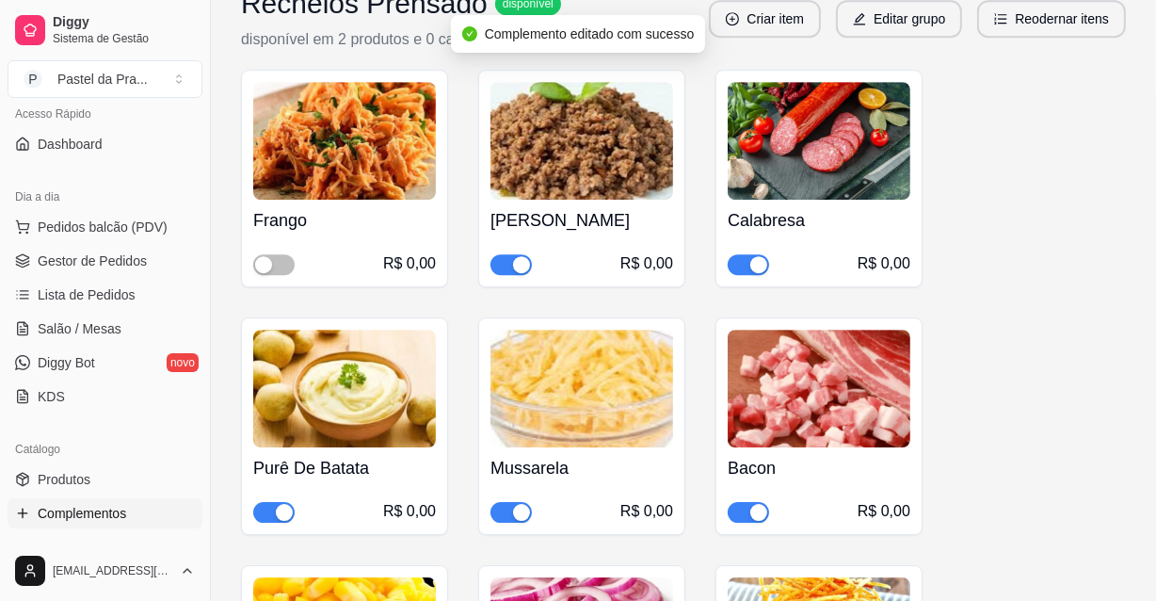
drag, startPoint x: 1168, startPoint y: 287, endPoint x: 1126, endPoint y: 411, distance: 130.1
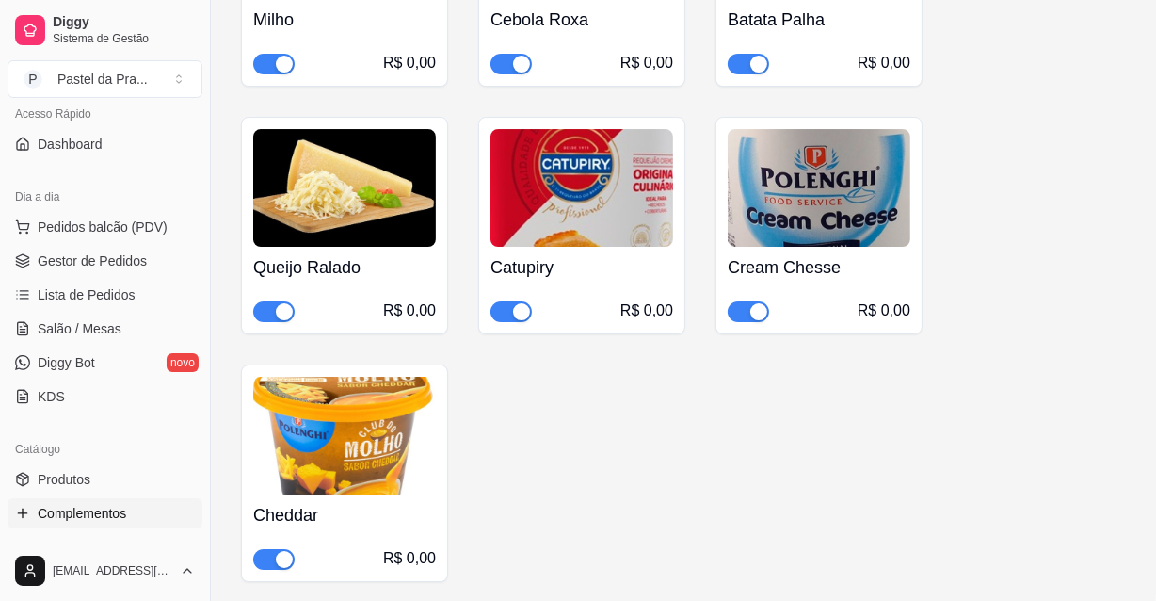
scroll to position [5910, 0]
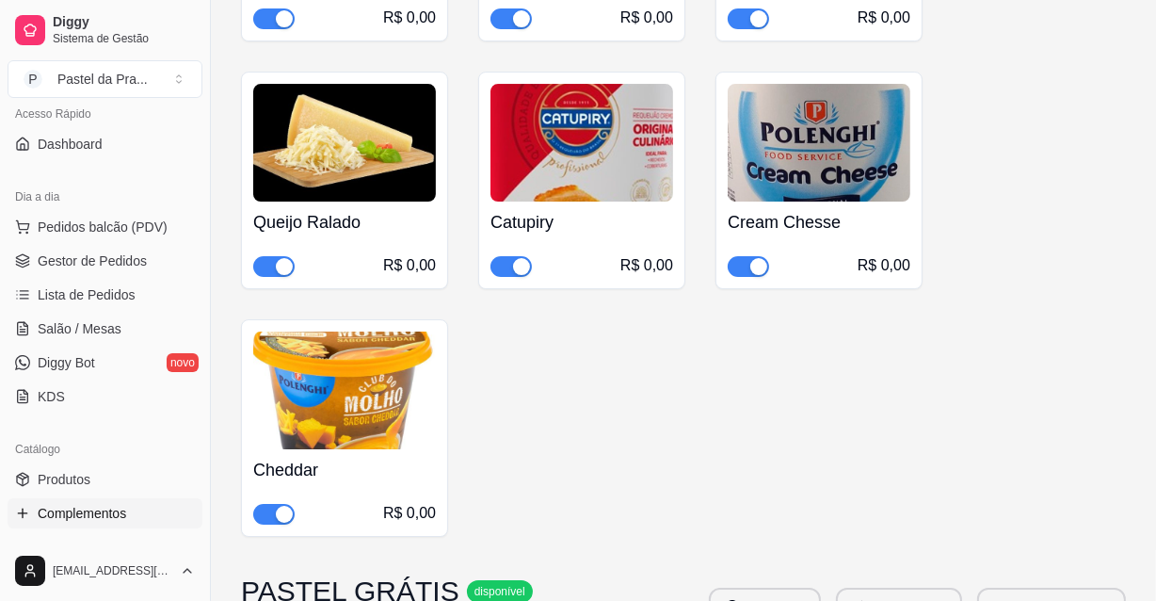
click at [266, 504] on span "button" at bounding box center [273, 514] width 41 height 21
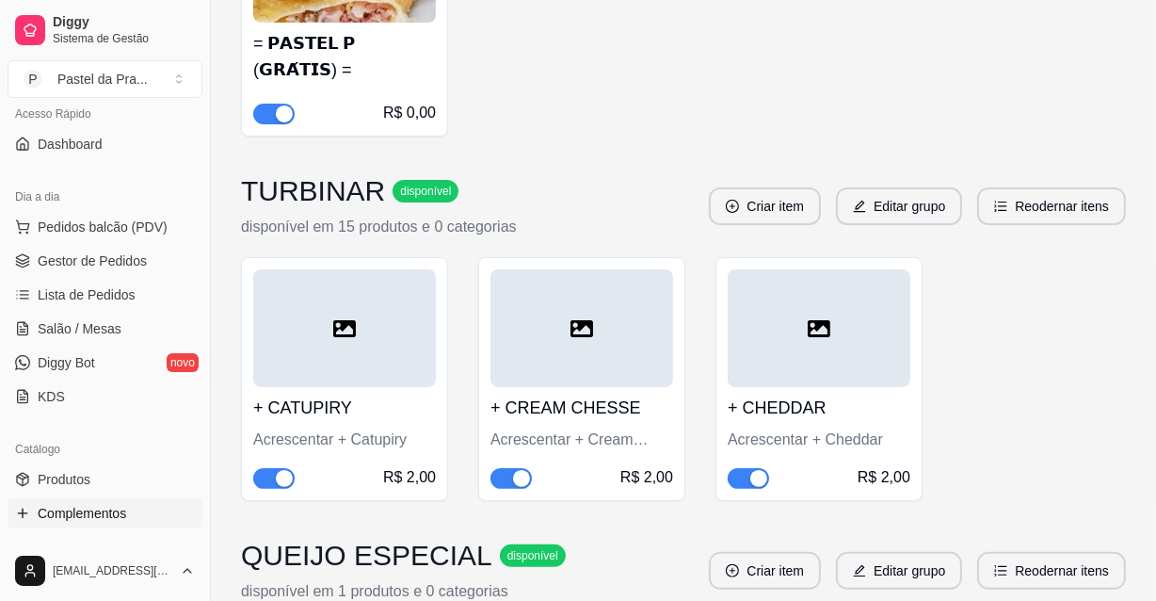
scroll to position [6811, 0]
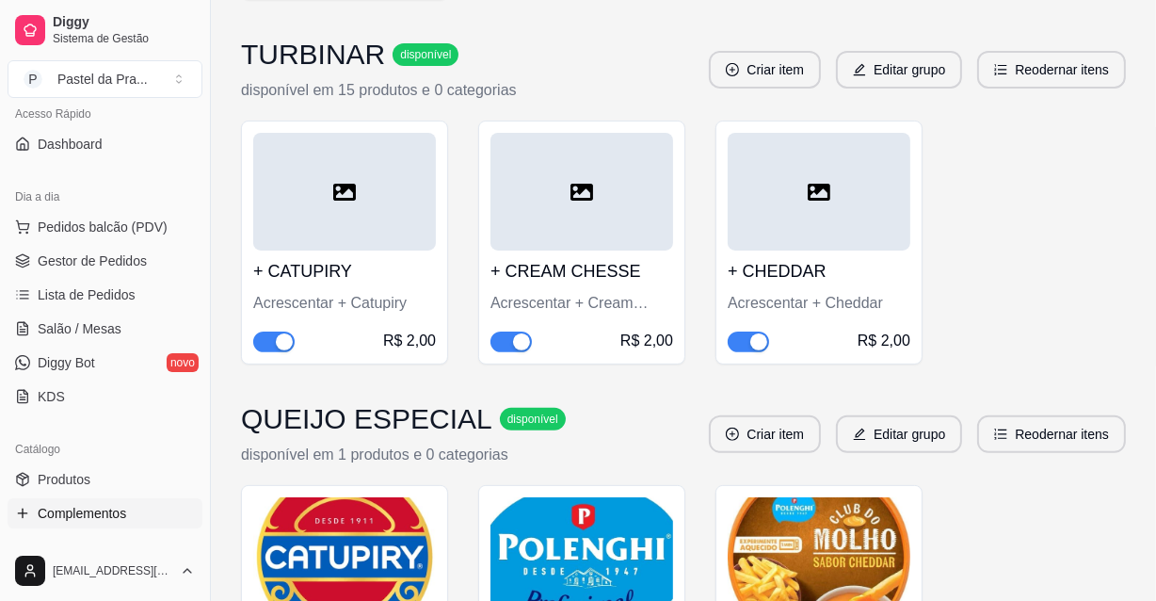
click at [751, 333] on div "button" at bounding box center [759, 341] width 17 height 17
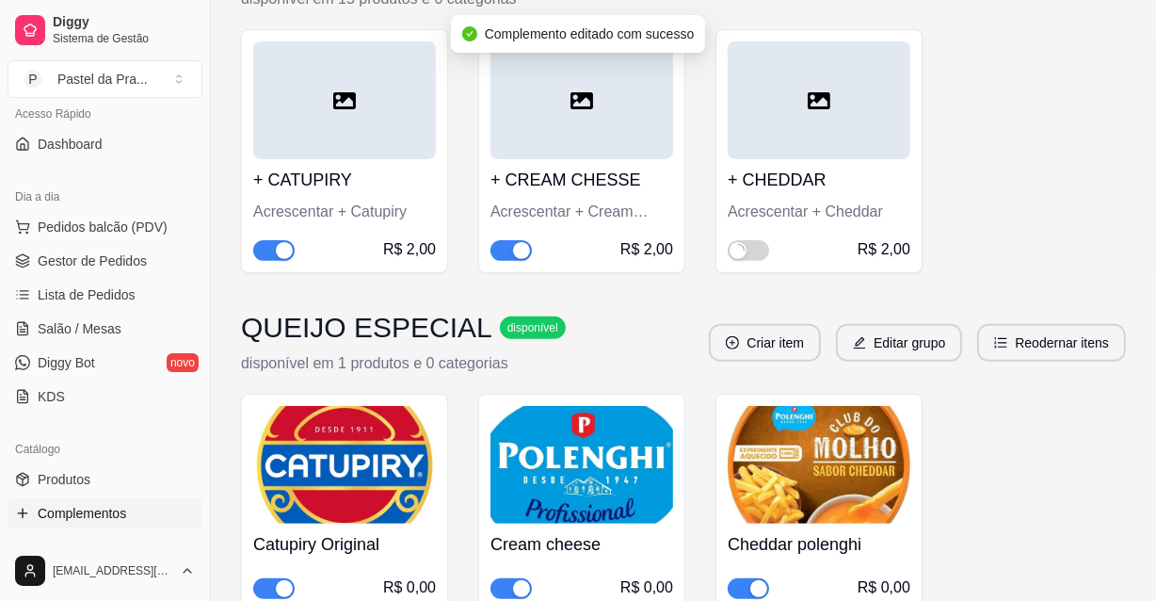
scroll to position [6994, 0]
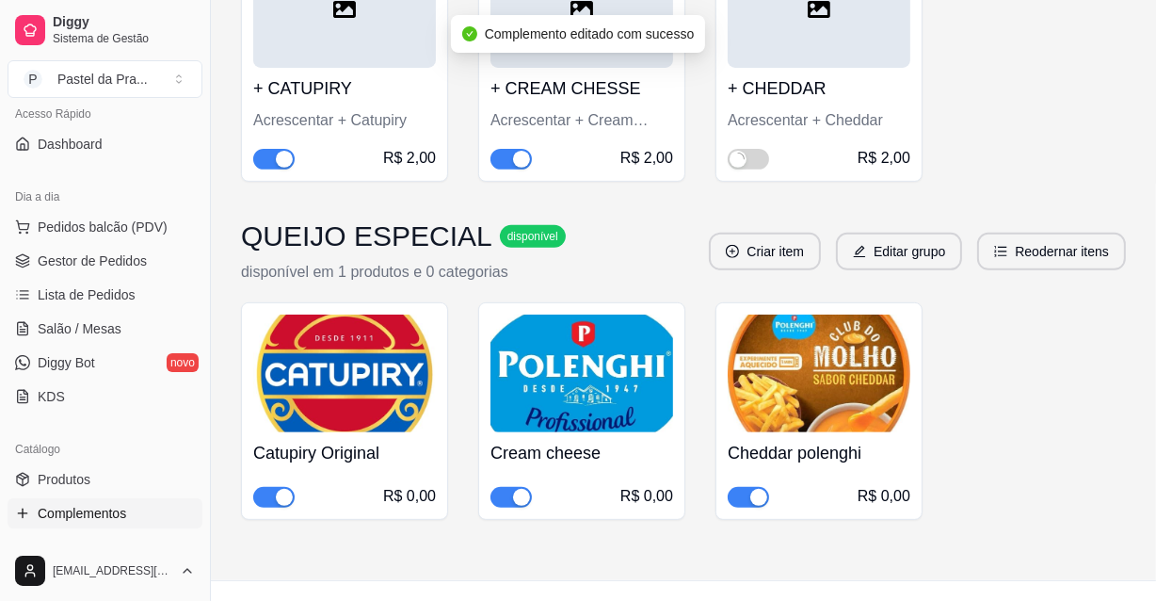
click at [758, 489] on div "button" at bounding box center [759, 497] width 17 height 17
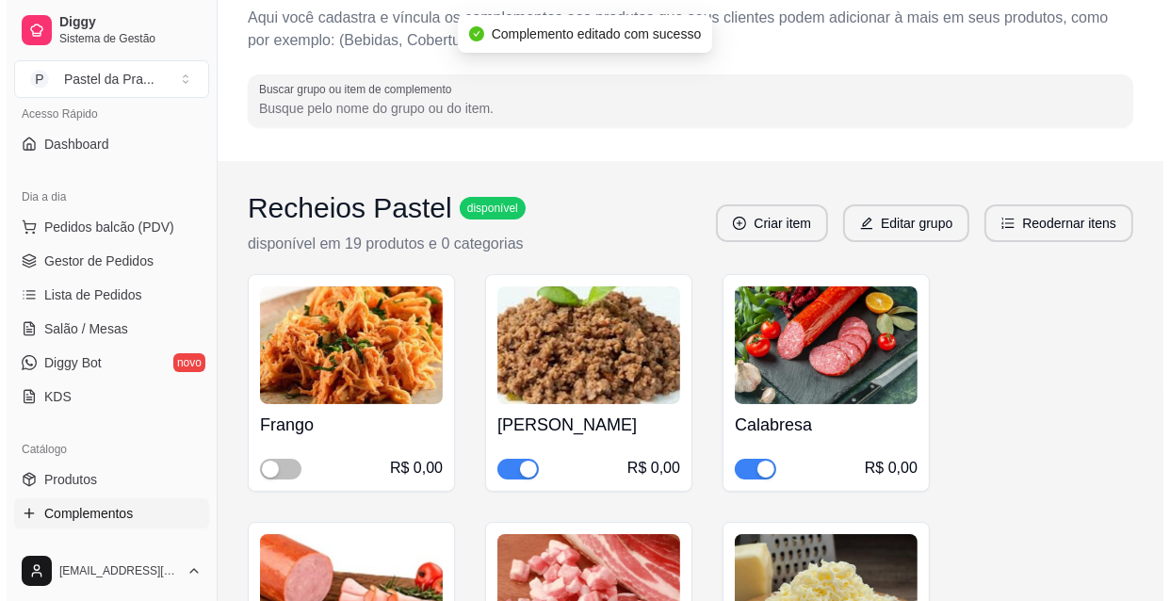
scroll to position [0, 0]
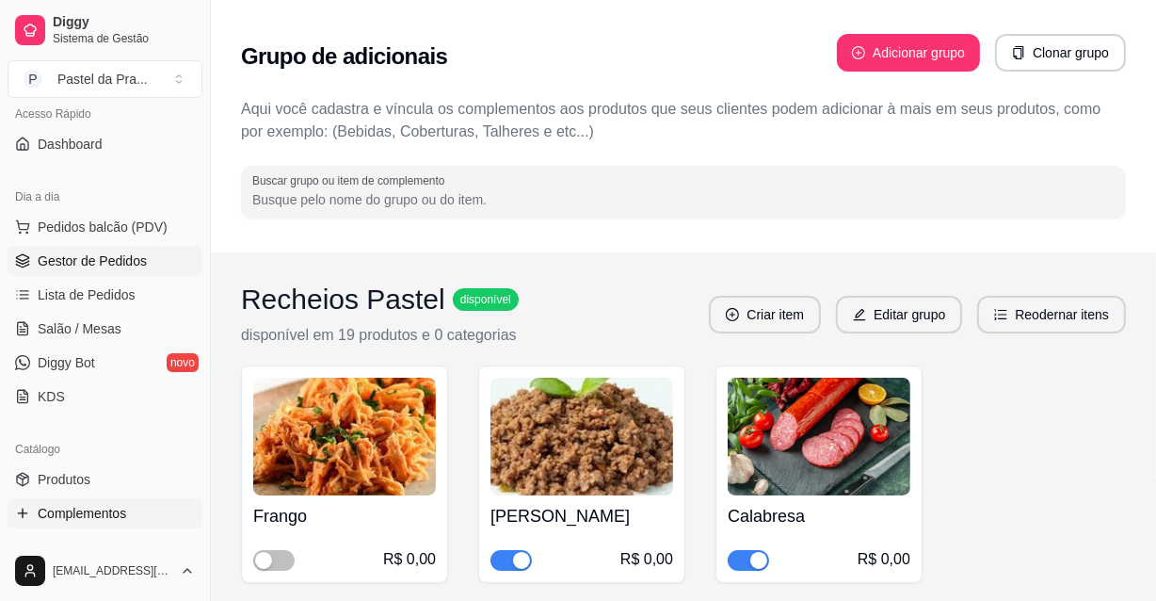
click at [67, 255] on span "Gestor de Pedidos" at bounding box center [92, 260] width 109 height 19
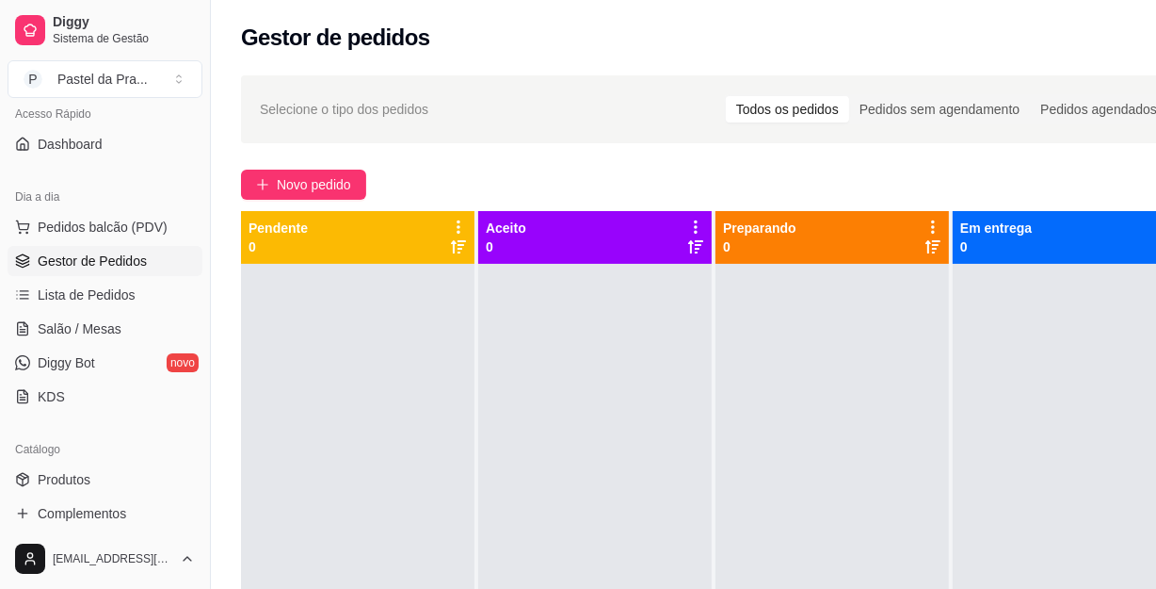
click at [1055, 39] on div "Gestor de pedidos" at bounding box center [714, 38] width 947 height 30
click at [957, 148] on div "Selecione o tipo dos pedidos Todos os pedidos Pedidos sem agendamento Pedidos a…" at bounding box center [715, 443] width 1008 height 758
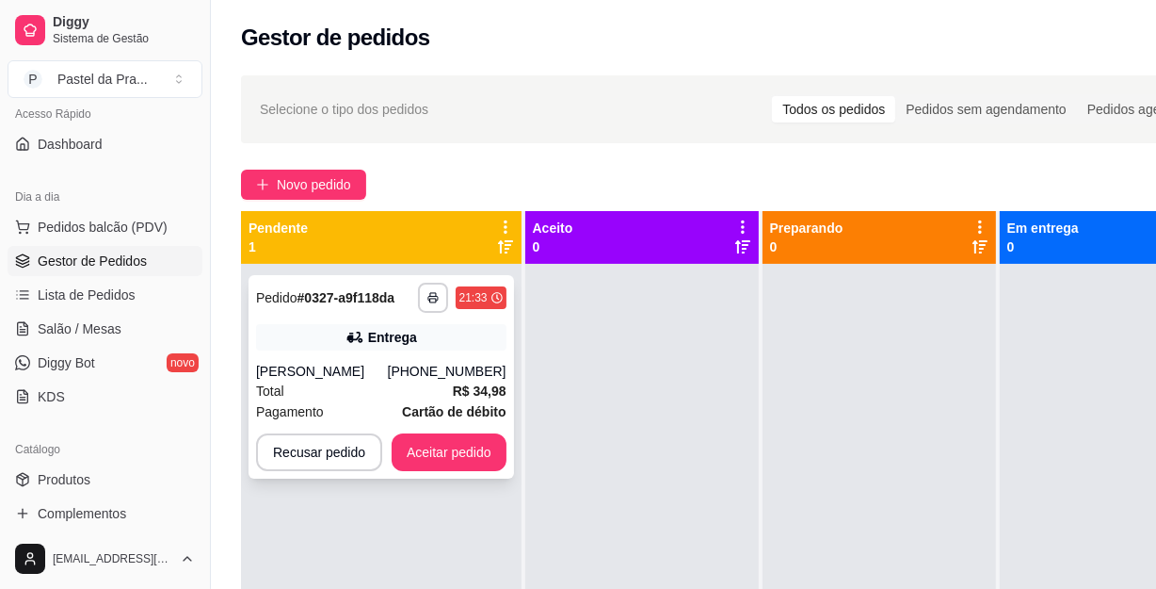
click at [382, 388] on div "Total R$ 34,98" at bounding box center [381, 390] width 250 height 21
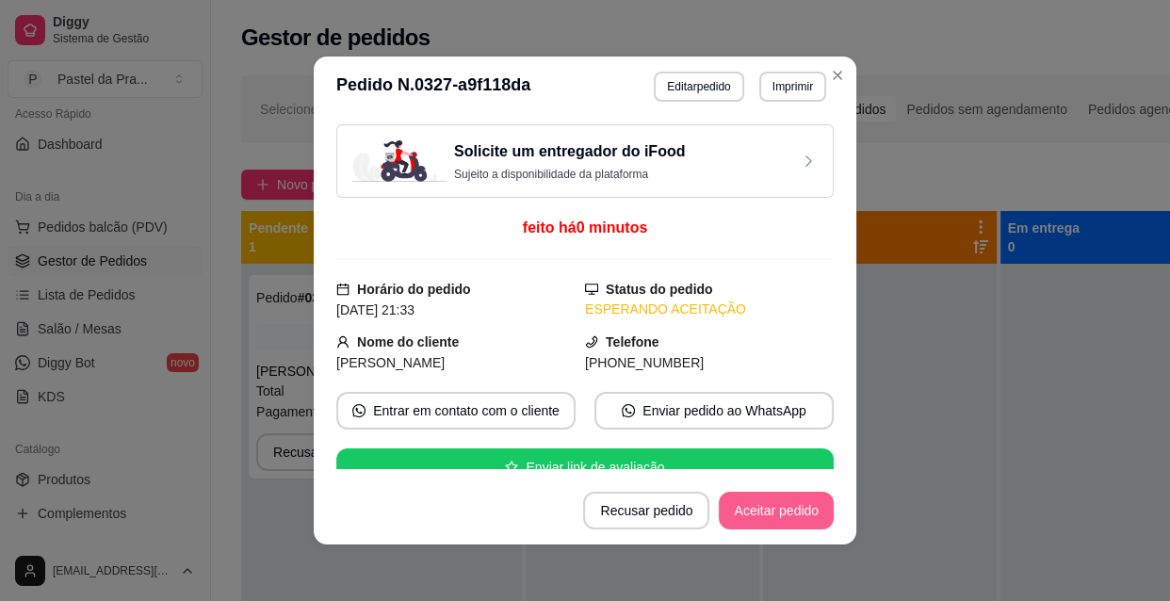
click at [751, 507] on button "Aceitar pedido" at bounding box center [776, 511] width 115 height 38
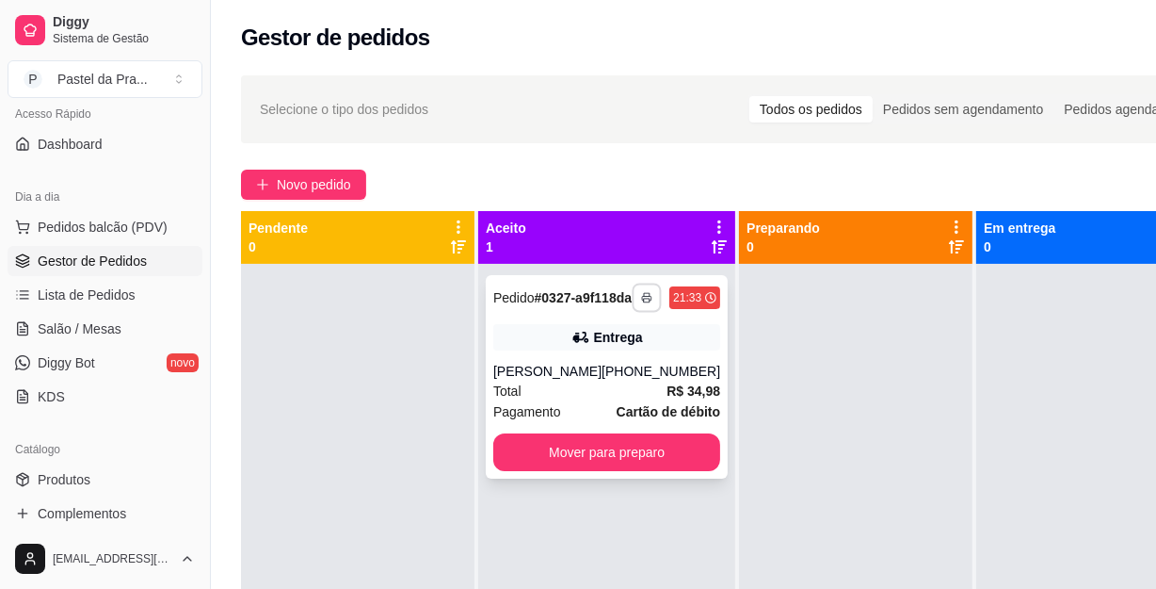
click at [641, 301] on icon "button" at bounding box center [646, 297] width 11 height 11
click at [667, 395] on span "R$ 34,98" at bounding box center [694, 390] width 54 height 21
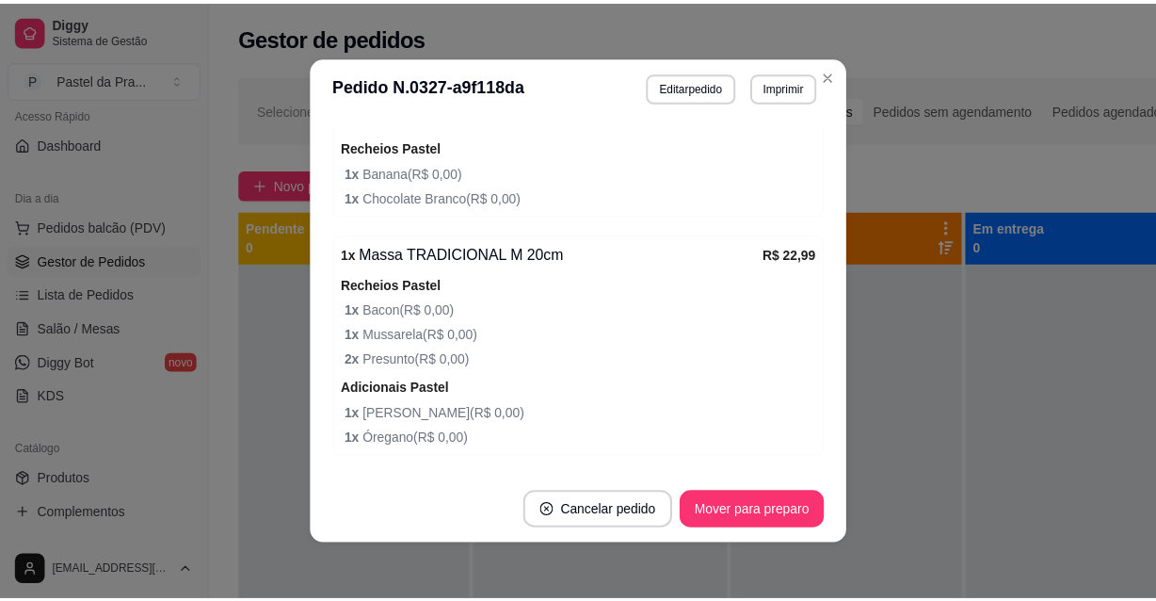
scroll to position [798, 0]
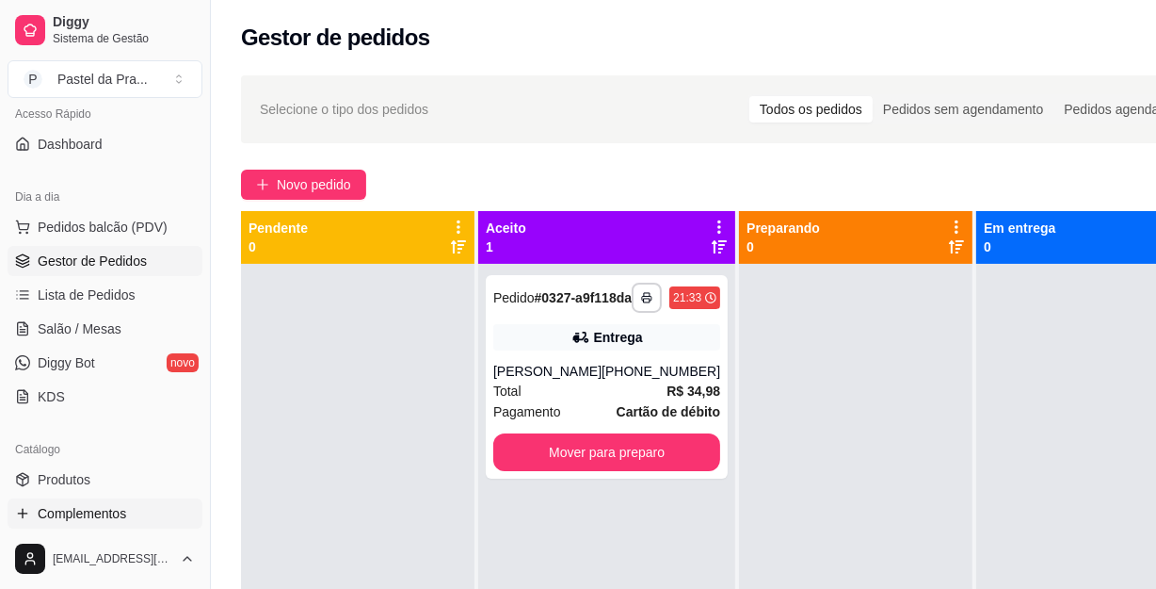
click at [118, 504] on span "Complementos" at bounding box center [82, 513] width 89 height 19
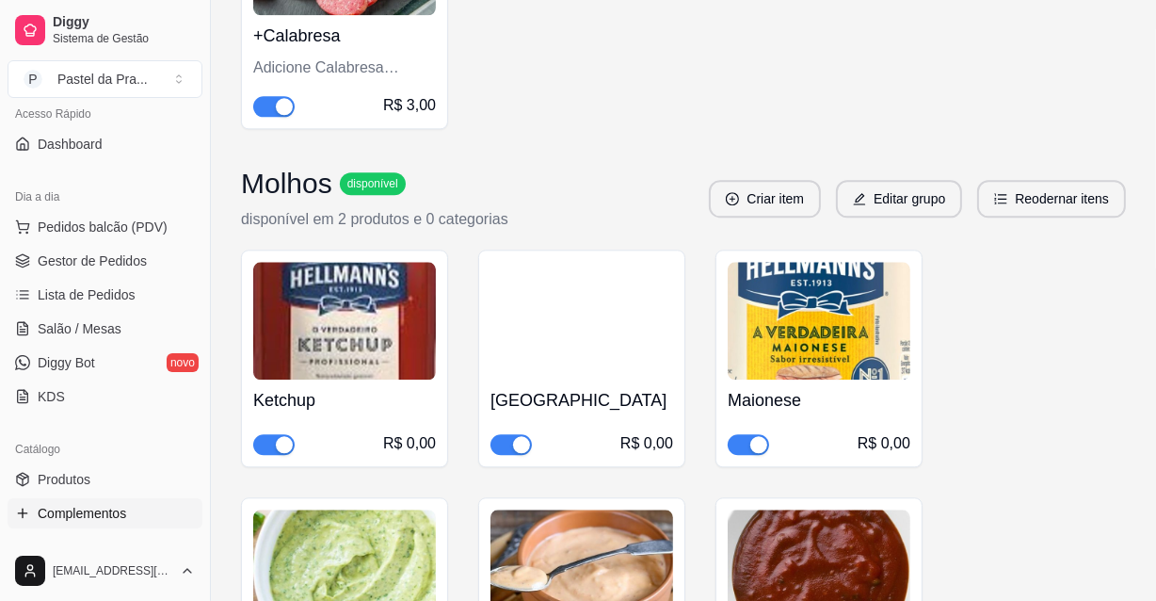
scroll to position [4015, 0]
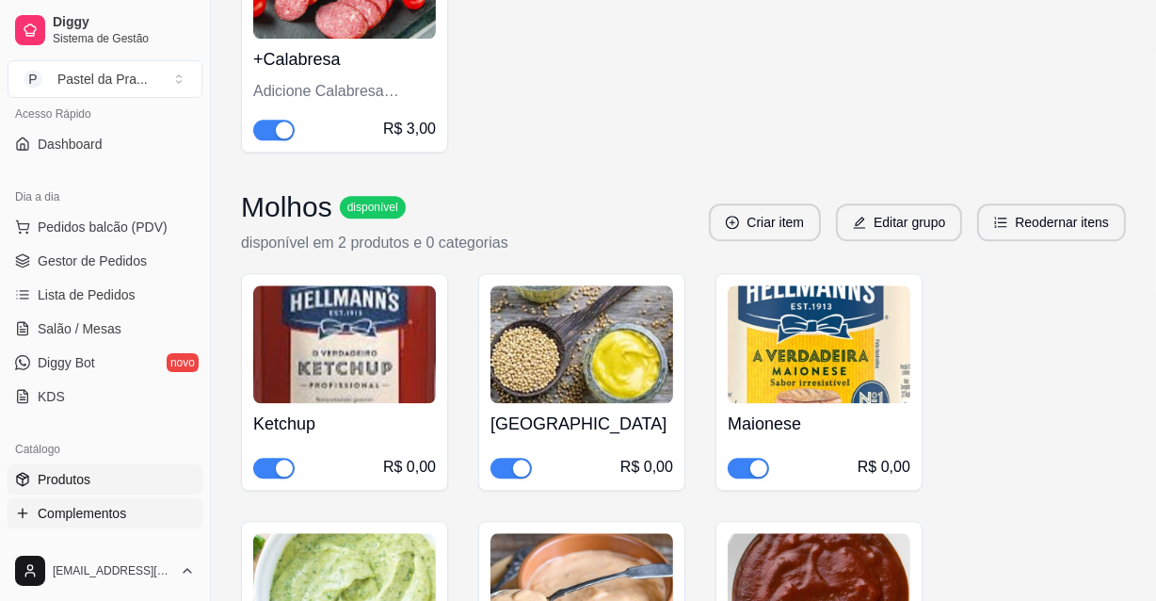
click at [130, 487] on link "Produtos" at bounding box center [105, 479] width 195 height 30
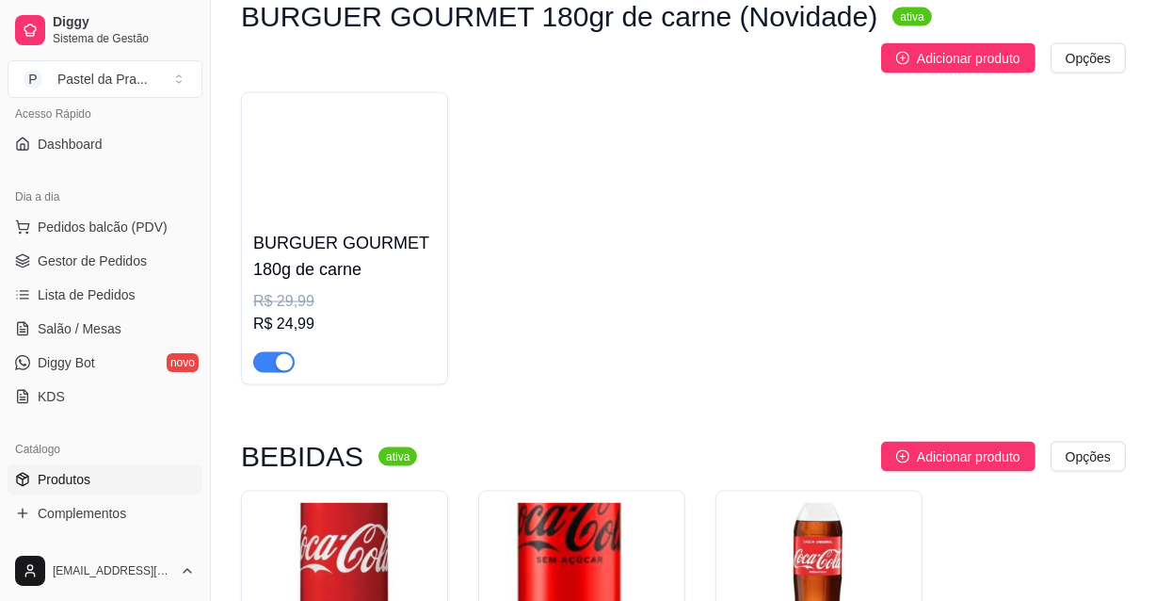
scroll to position [2411, 0]
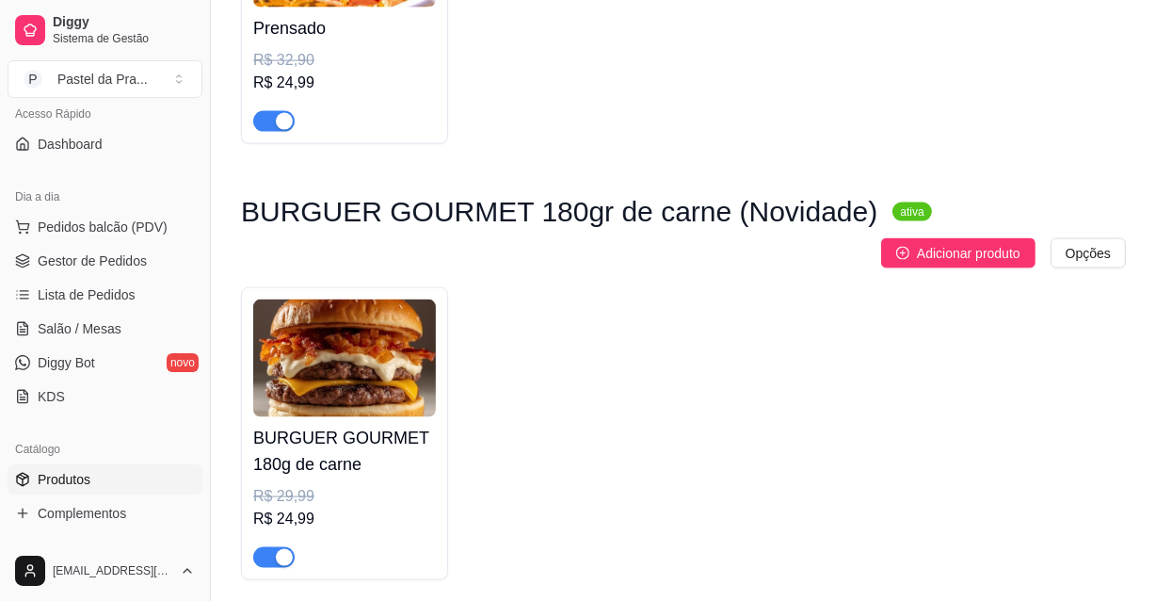
click at [283, 555] on div "button" at bounding box center [284, 557] width 17 height 17
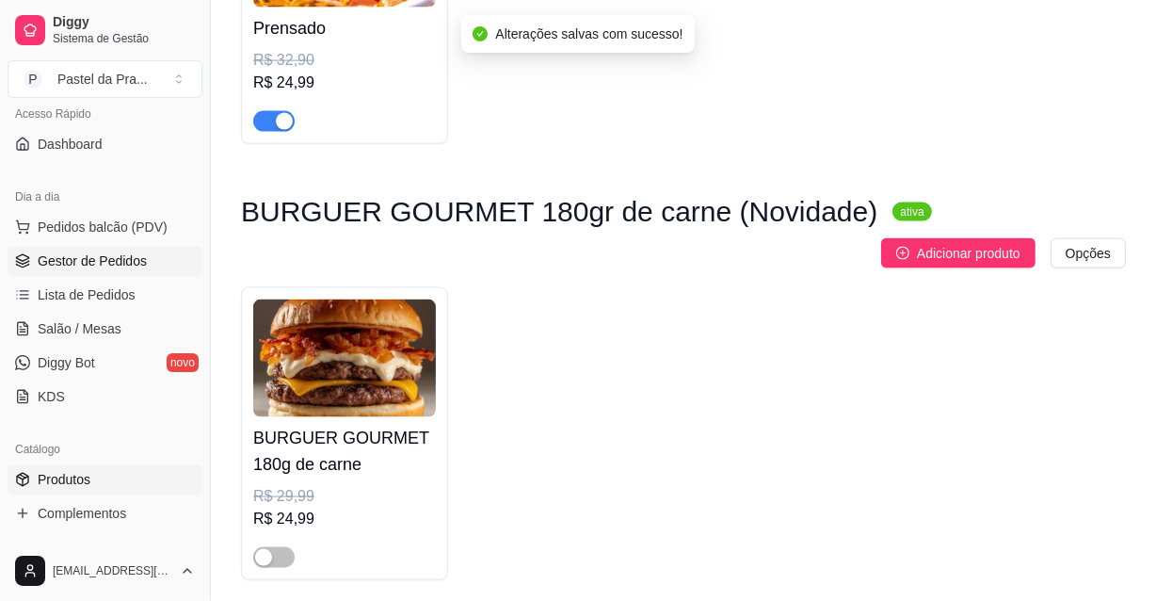
click at [112, 274] on link "Gestor de Pedidos" at bounding box center [105, 261] width 195 height 30
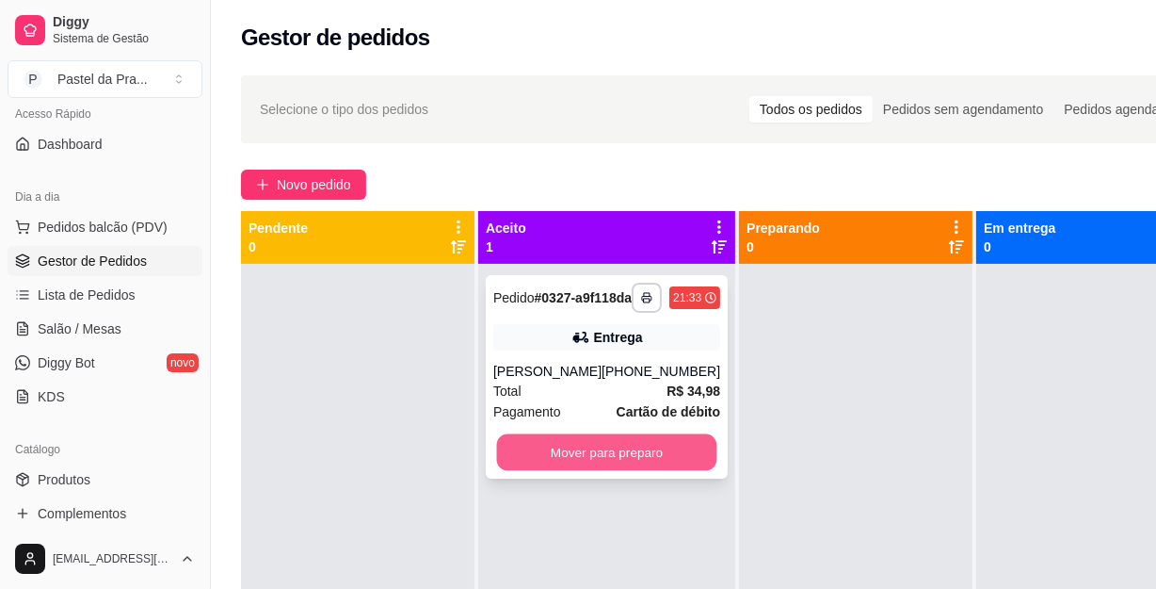
click at [640, 470] on button "Mover para preparo" at bounding box center [607, 452] width 220 height 37
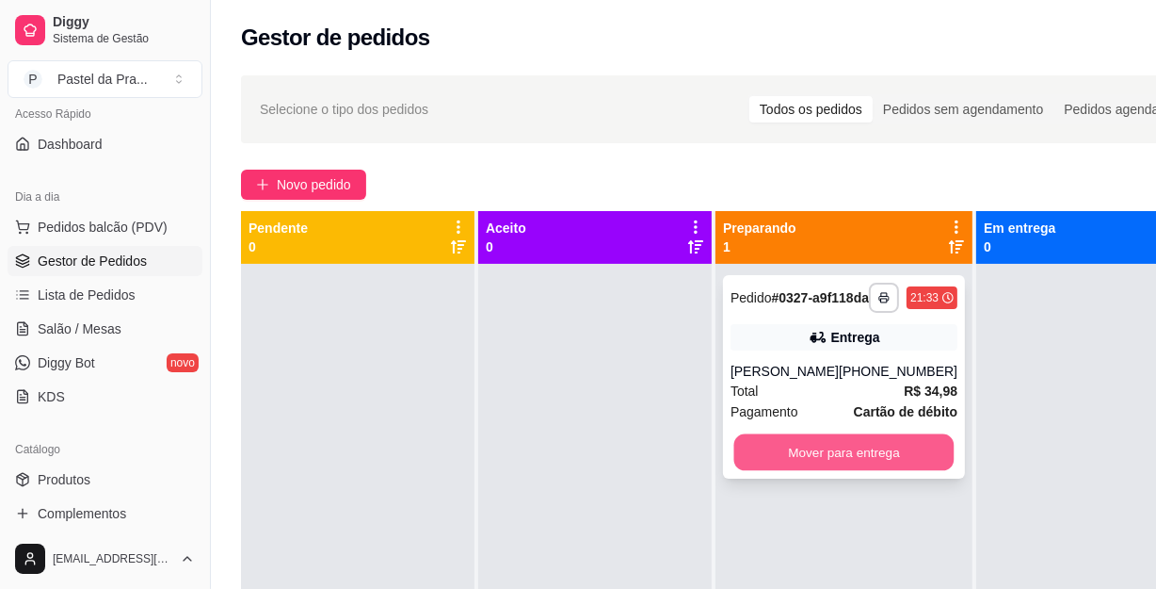
click at [748, 461] on button "Mover para entrega" at bounding box center [845, 452] width 220 height 37
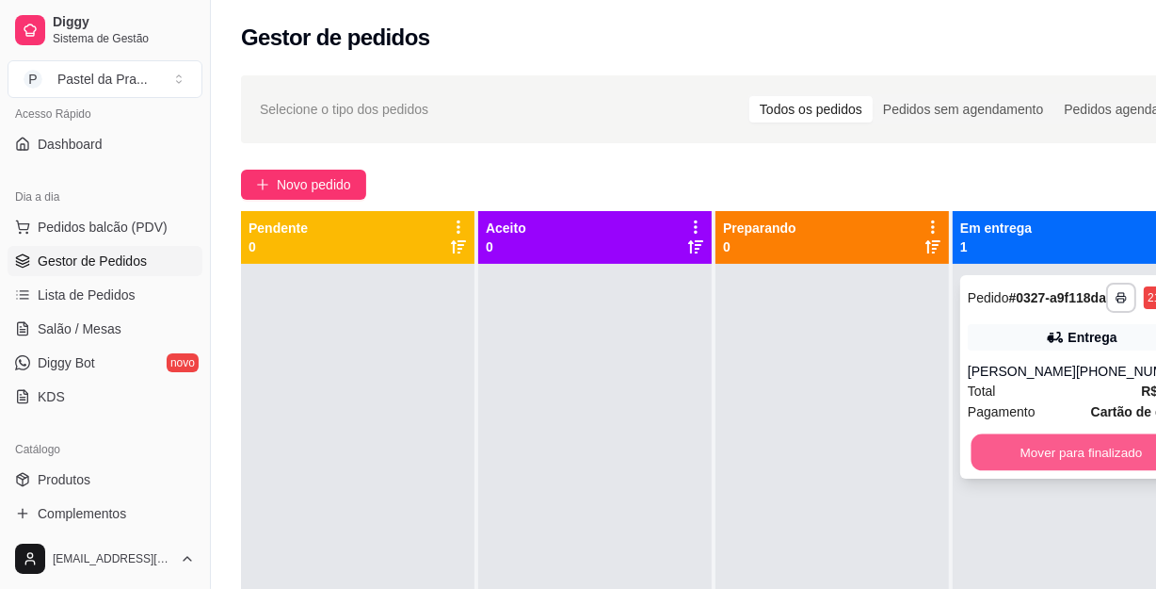
click at [1027, 460] on button "Mover para finalizado" at bounding box center [1082, 452] width 220 height 37
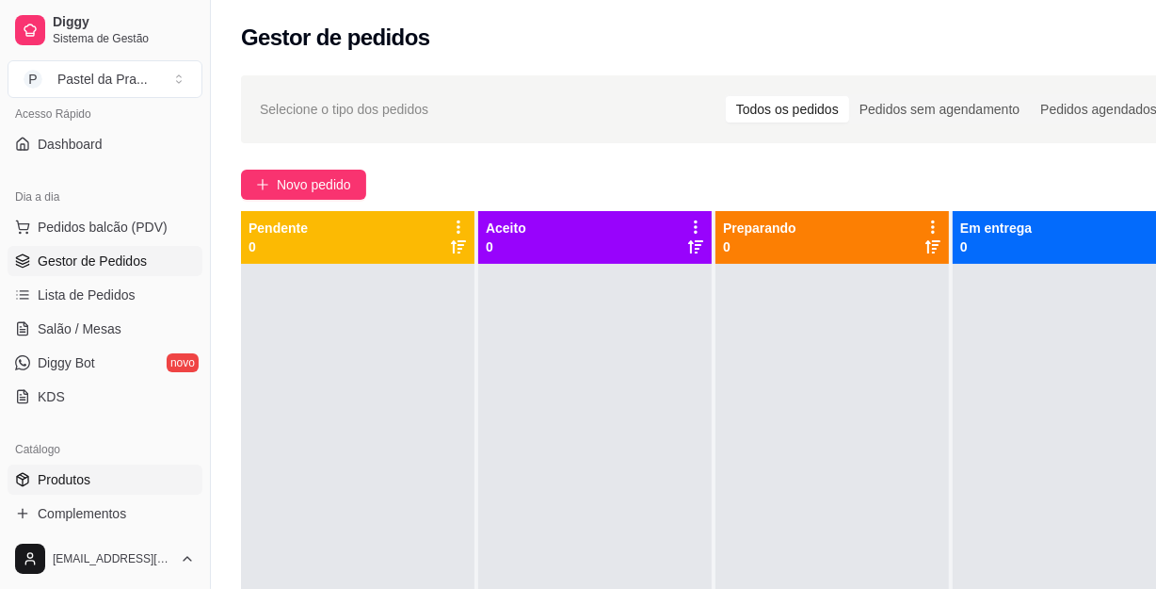
click at [73, 475] on span "Produtos" at bounding box center [64, 479] width 53 height 19
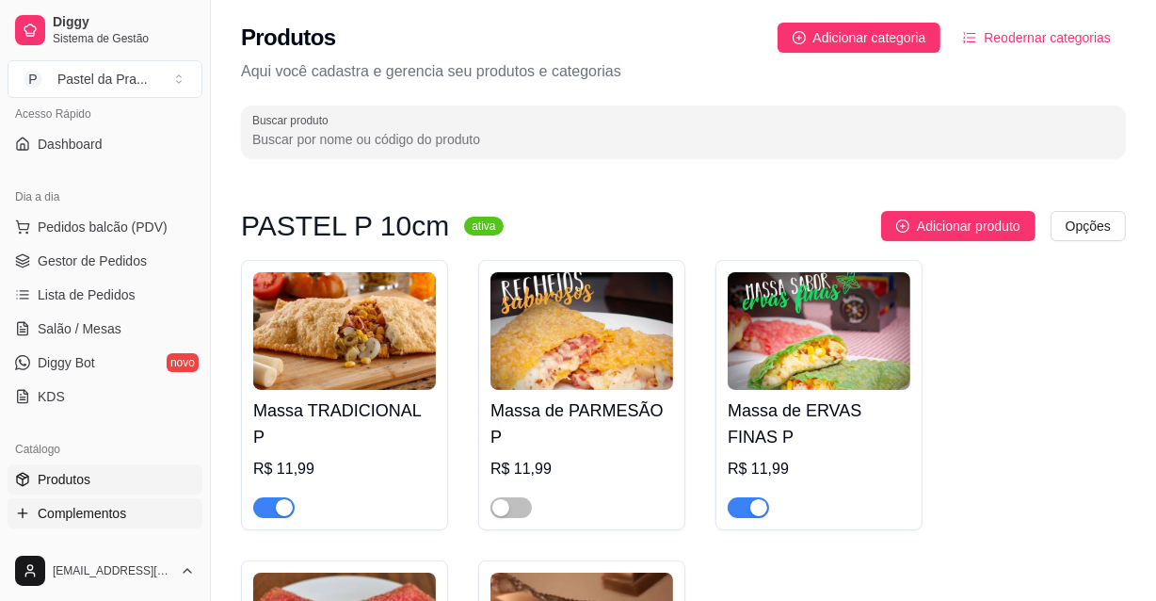
click at [106, 509] on span "Complementos" at bounding box center [82, 513] width 89 height 19
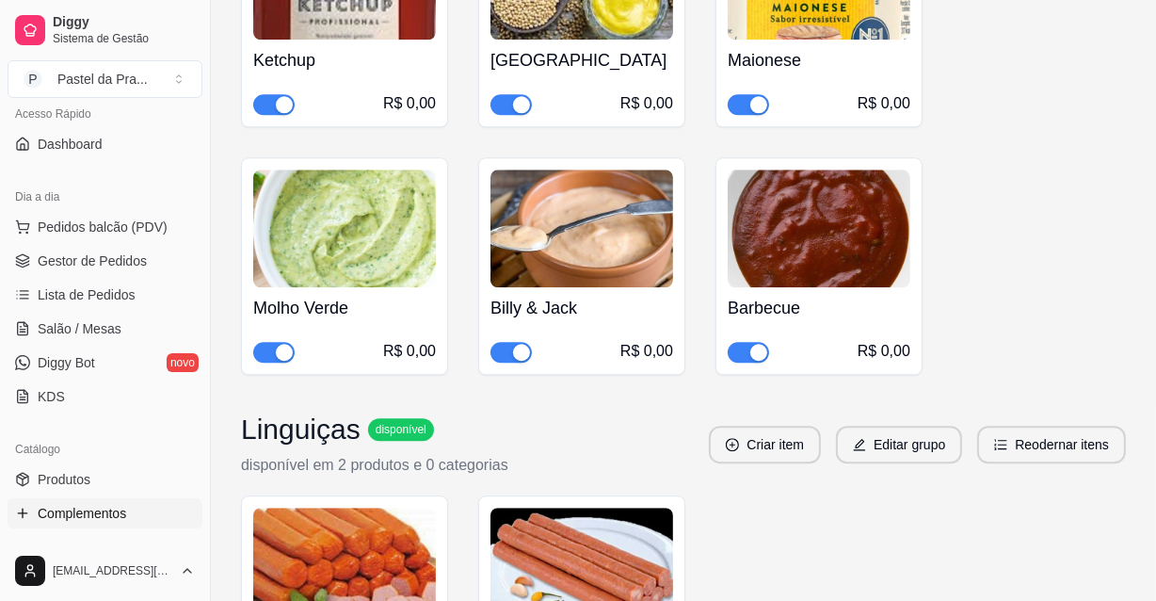
scroll to position [4555, 0]
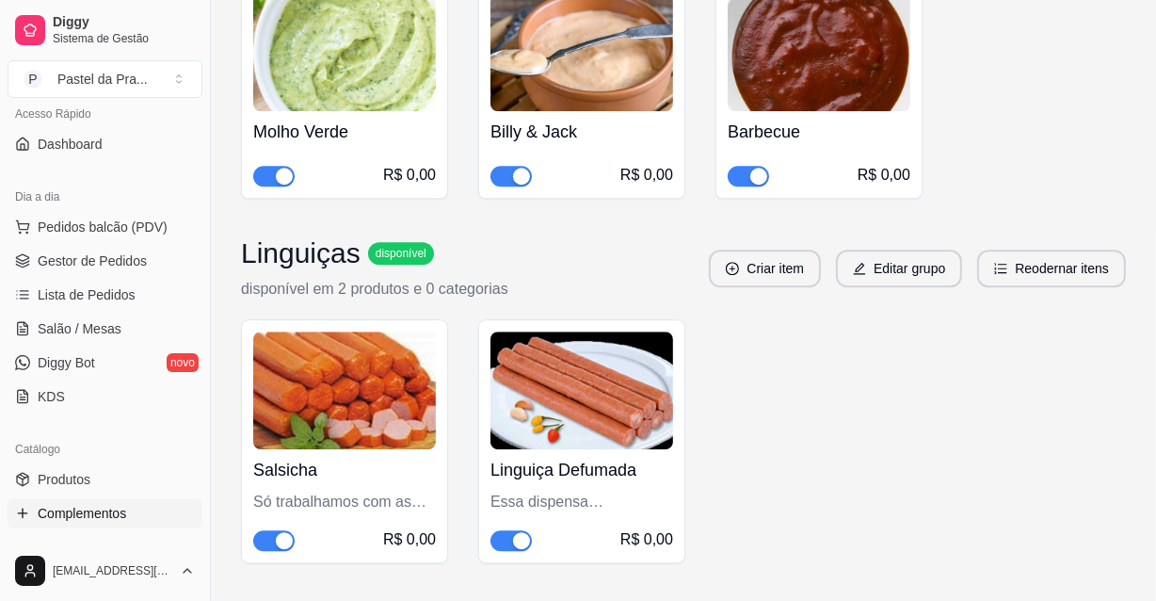
click at [506, 537] on span "button" at bounding box center [511, 540] width 41 height 21
click at [970, 384] on div "Salsicha Só trabalhamos com as melhores salsichas do mercado, Sadia ou Perdigão…" at bounding box center [683, 441] width 885 height 244
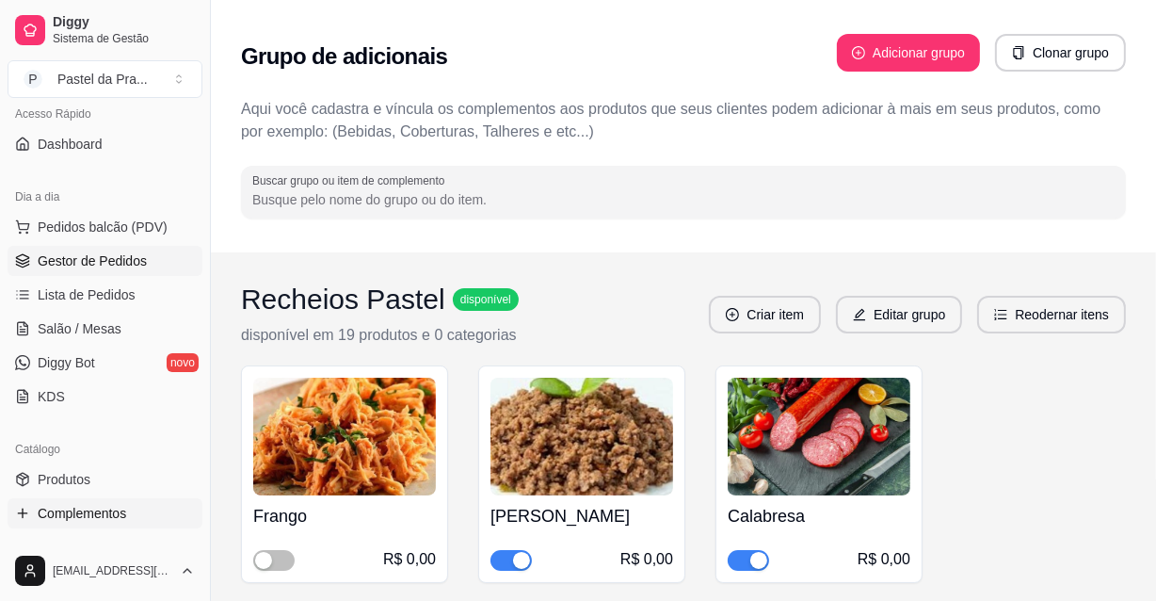
click at [111, 248] on link "Gestor de Pedidos" at bounding box center [105, 261] width 195 height 30
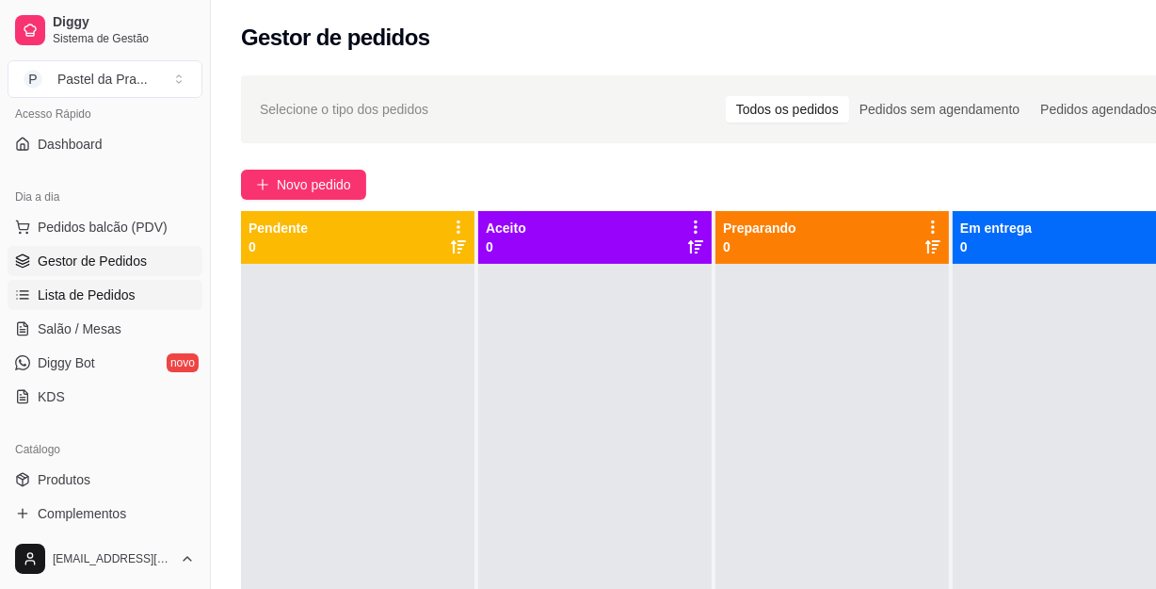
click at [102, 283] on link "Lista de Pedidos" at bounding box center [105, 295] width 195 height 30
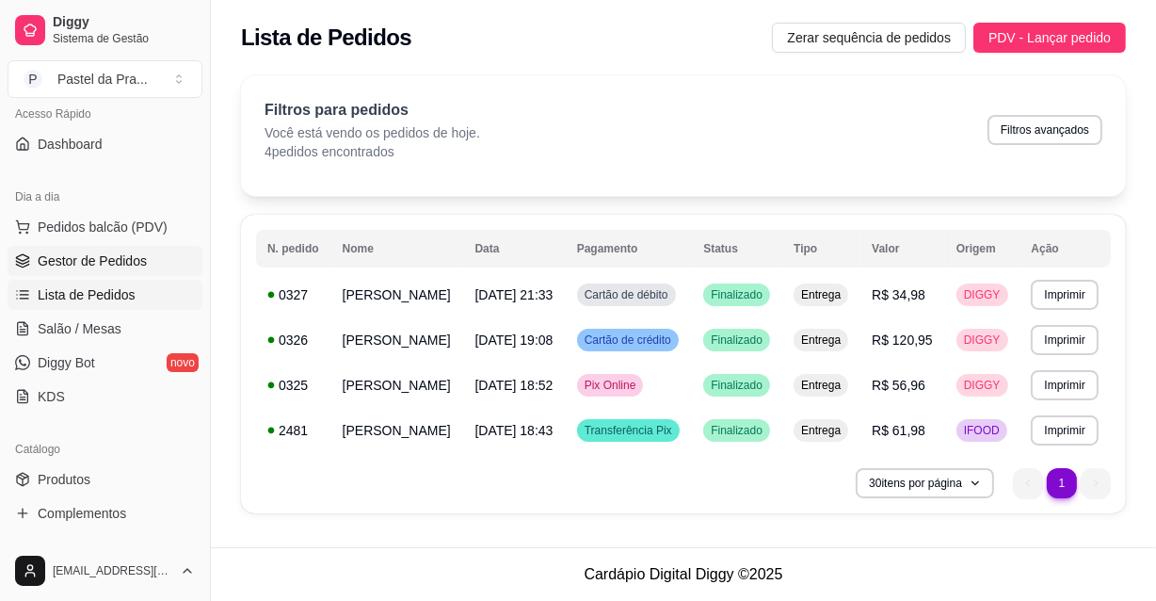
click at [94, 269] on link "Gestor de Pedidos" at bounding box center [105, 261] width 195 height 30
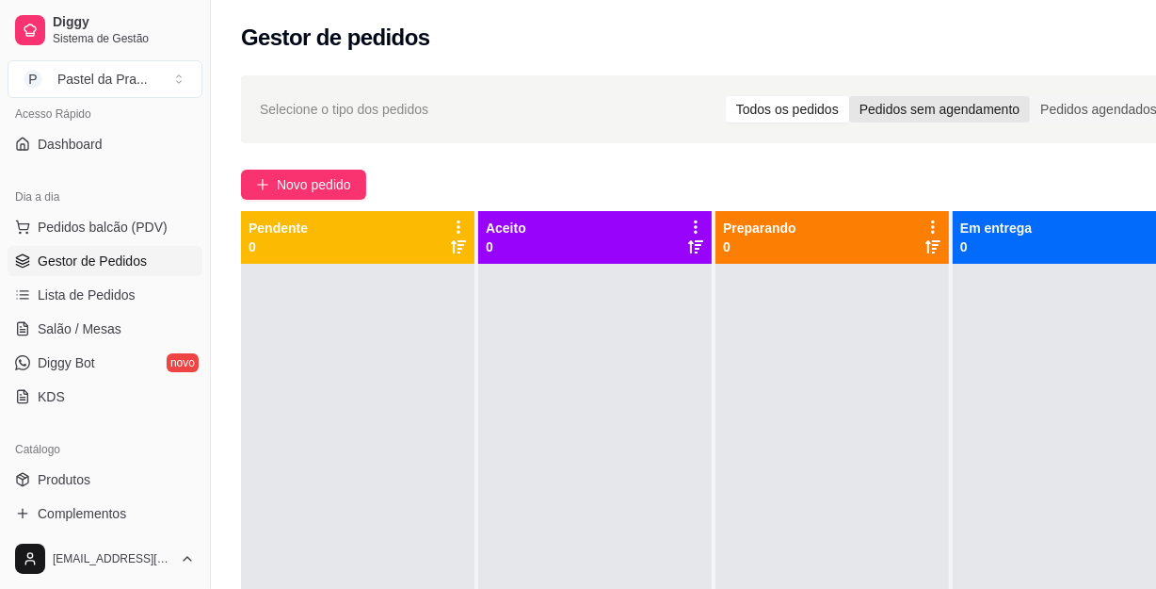
click at [954, 114] on div "Pedidos sem agendamento" at bounding box center [939, 109] width 181 height 26
click at [849, 96] on input "Pedidos sem agendamento" at bounding box center [849, 96] width 0 height 0
click at [71, 513] on span "Complementos" at bounding box center [82, 513] width 89 height 19
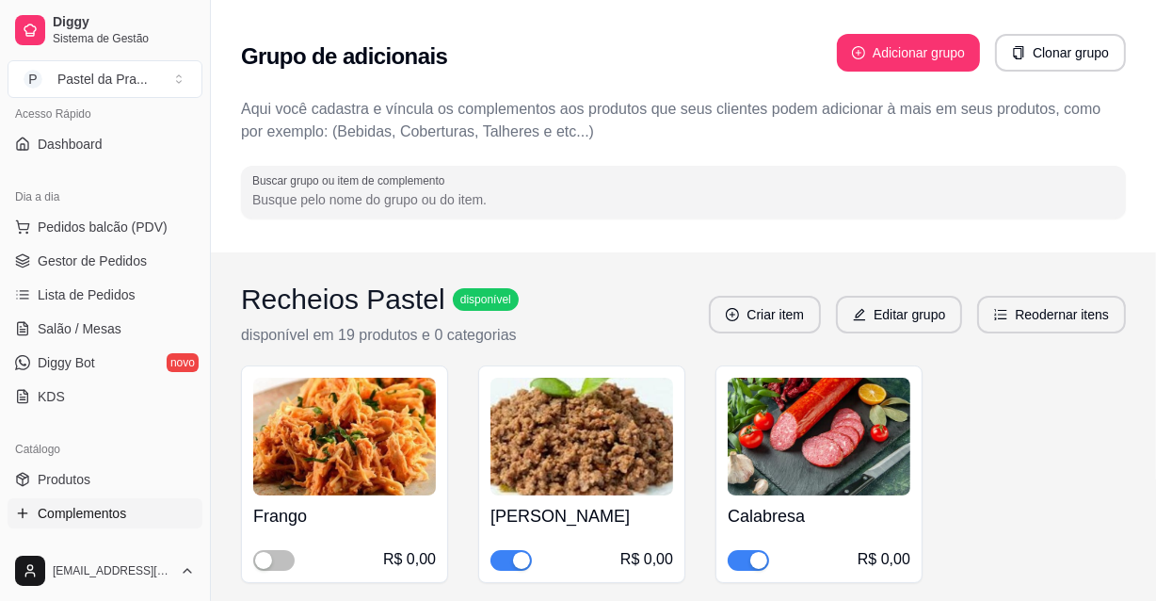
click at [509, 556] on button "button" at bounding box center [511, 560] width 41 height 21
click at [848, 207] on input "Buscar grupo ou item de complemento" at bounding box center [683, 199] width 863 height 19
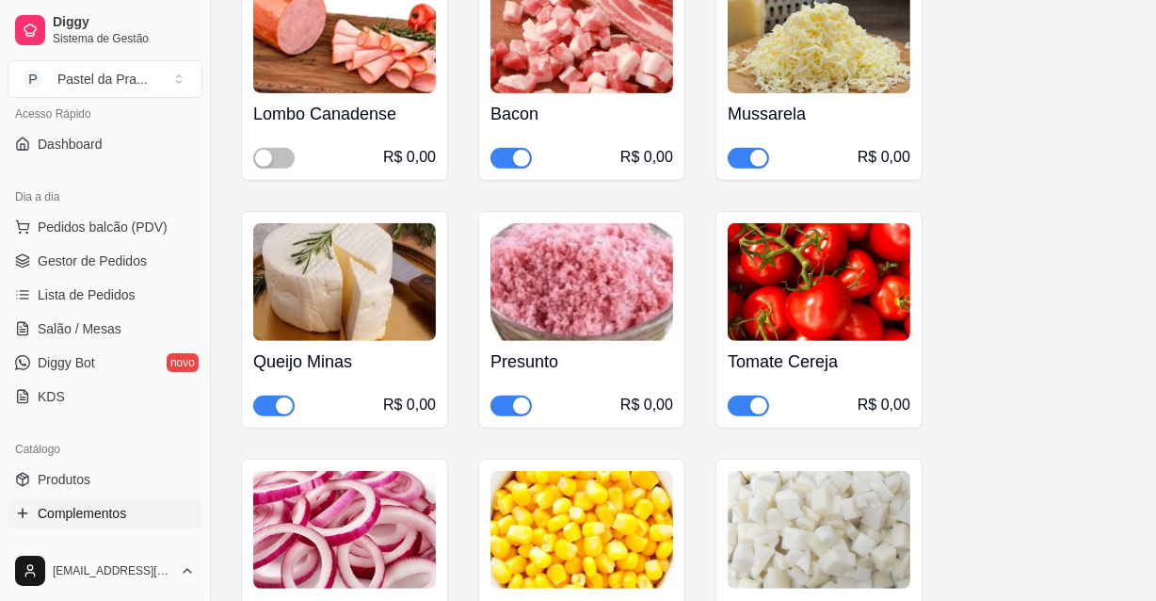
scroll to position [570, 0]
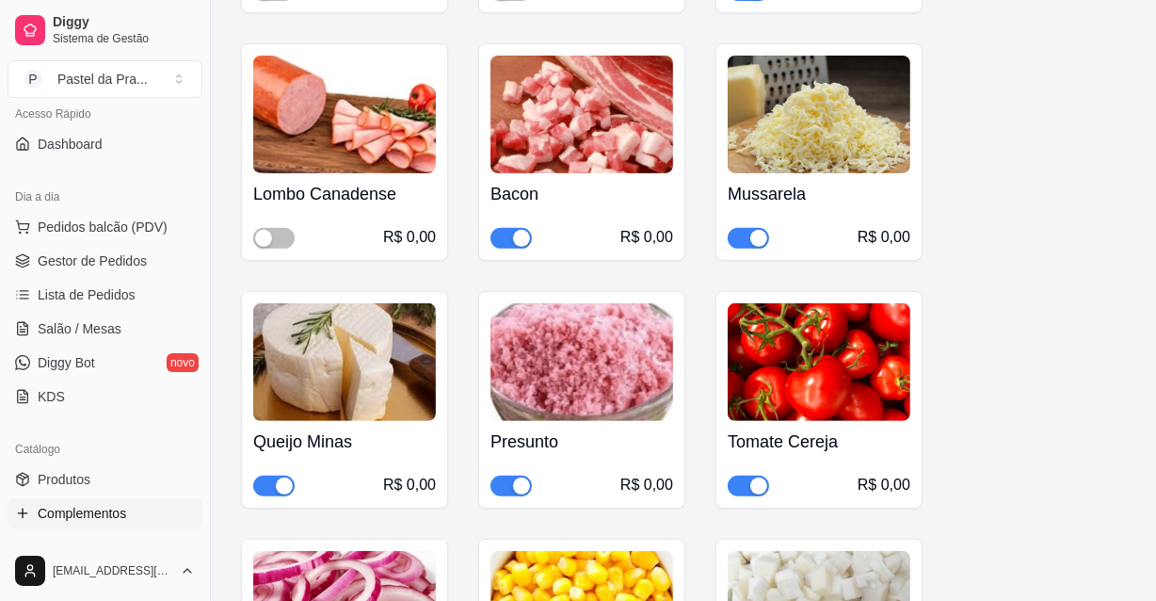
click at [505, 229] on span "button" at bounding box center [511, 238] width 41 height 21
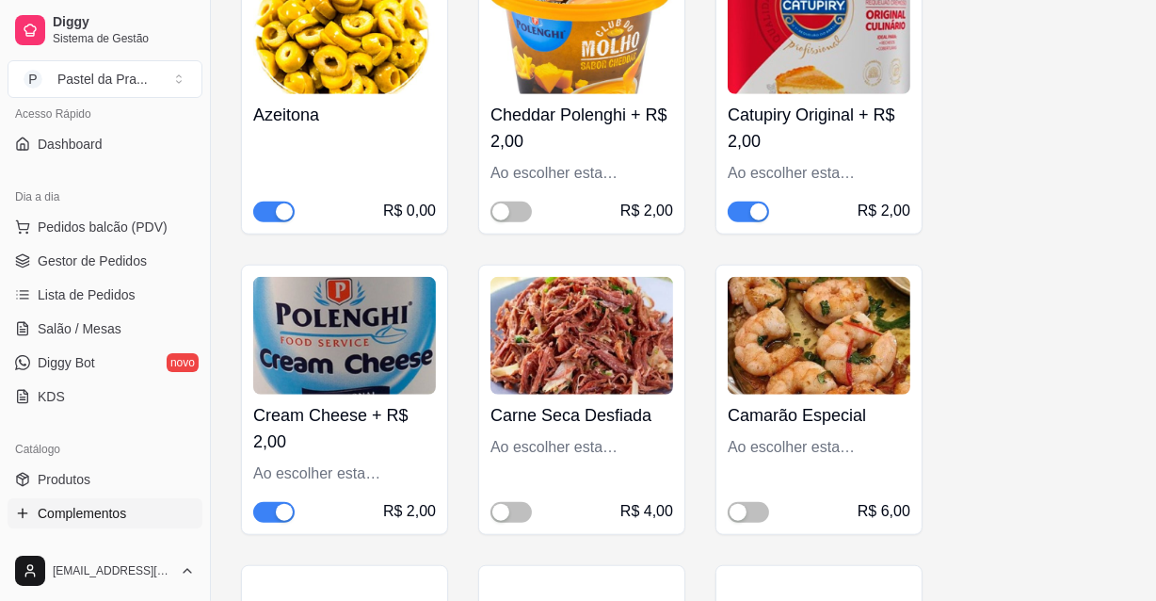
scroll to position [1483, 0]
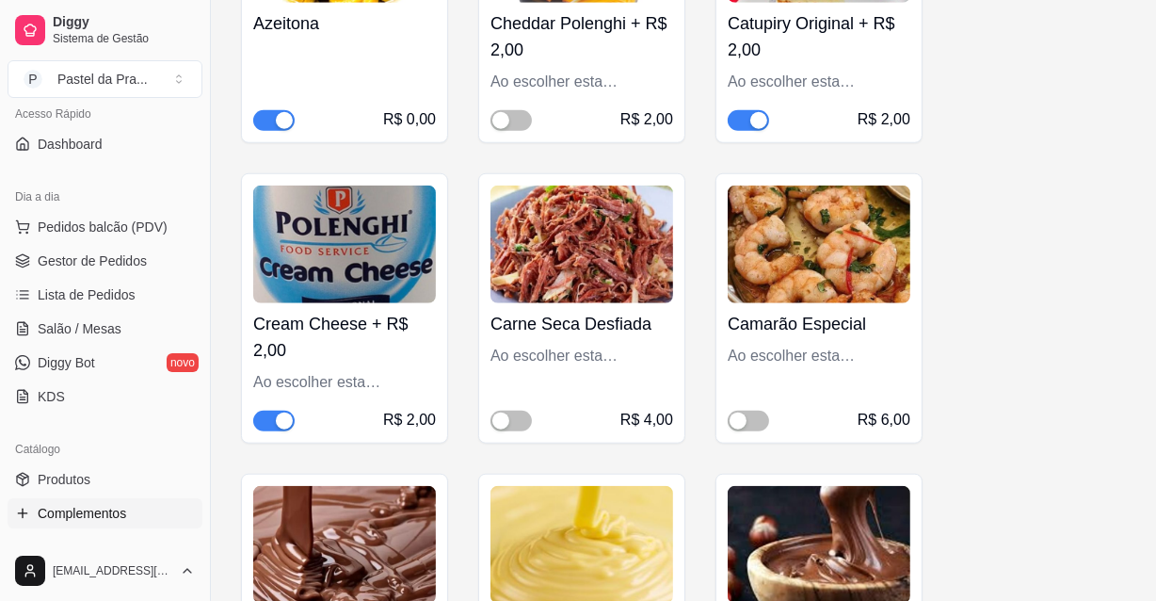
click at [1096, 240] on div "Frango R$ 0,00 Carne Moída R$ 0,00 Calabresa R$ 0,00 Lombo Canadense R$ 0,00 Ba…" at bounding box center [683, 34] width 885 height 2304
click at [119, 264] on span "Gestor de Pedidos" at bounding box center [92, 260] width 109 height 19
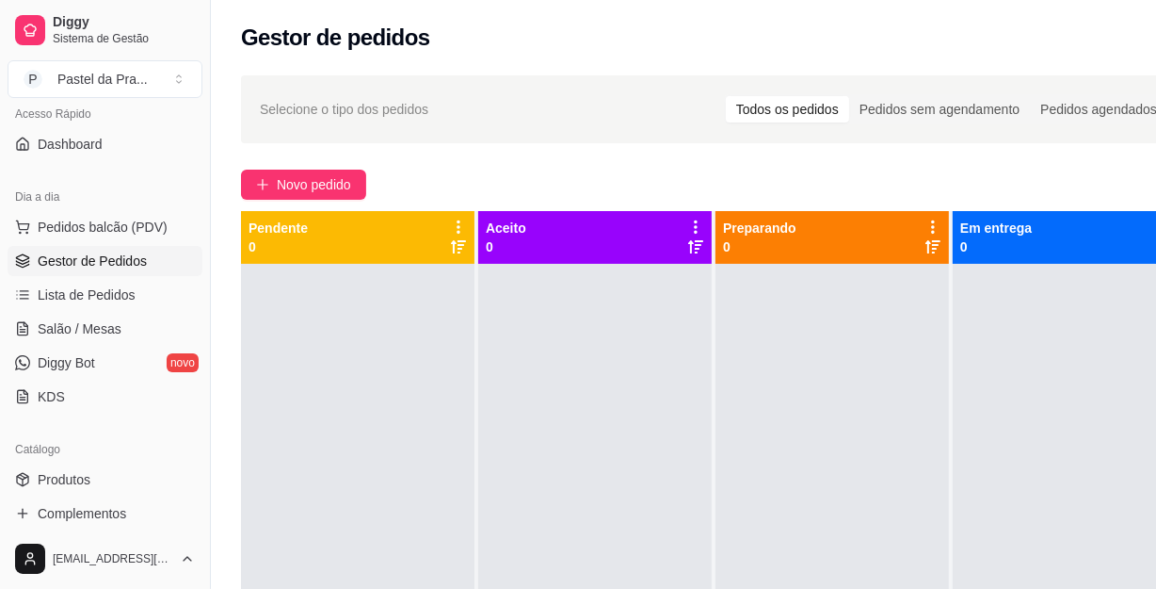
click at [8, 246] on link "Gestor de Pedidos" at bounding box center [105, 261] width 195 height 30
